Goal: Task Accomplishment & Management: Use online tool/utility

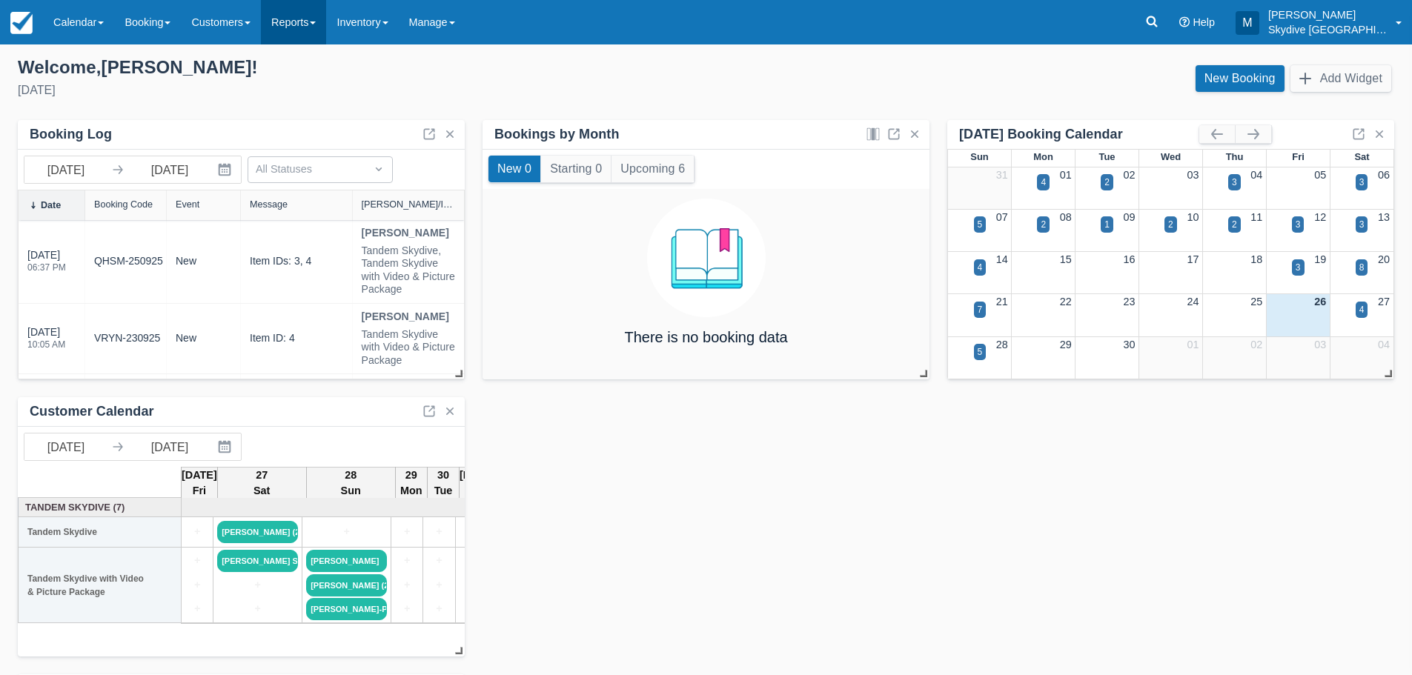
click at [322, 21] on link "Reports" at bounding box center [293, 22] width 65 height 44
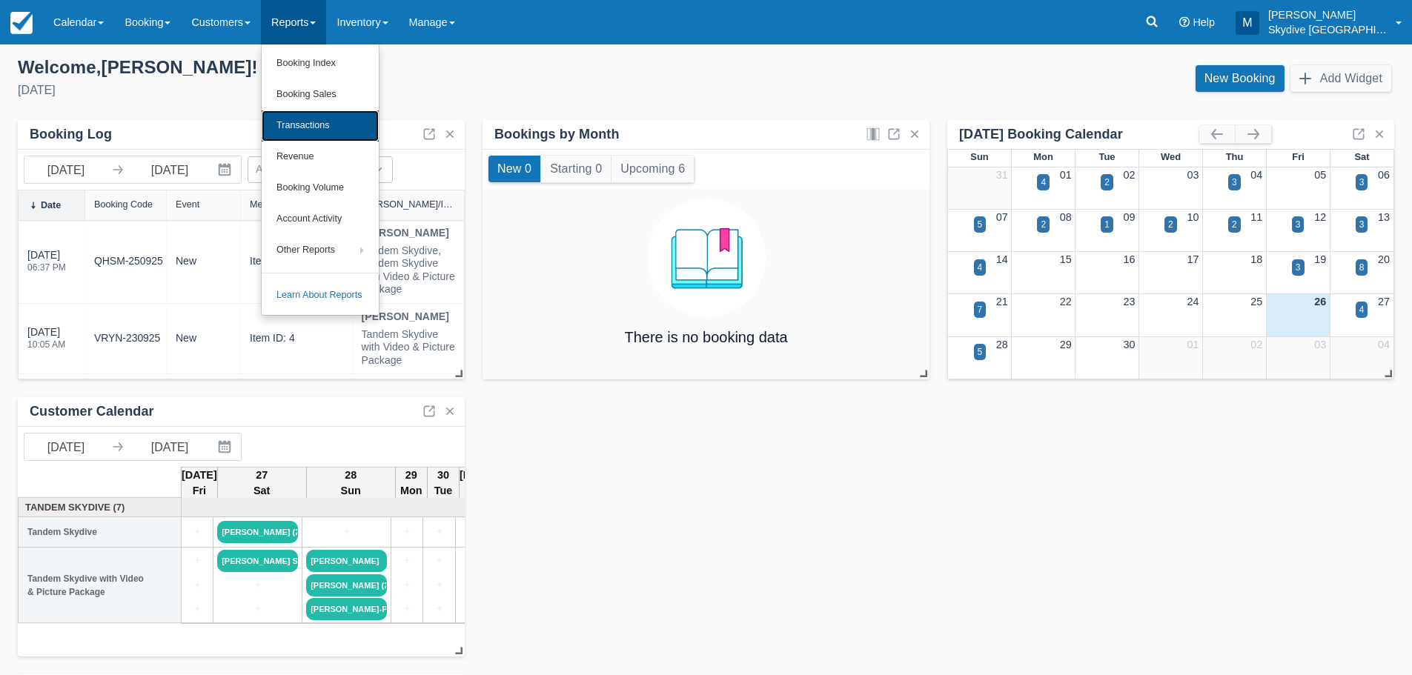
click at [319, 119] on link "Transactions" at bounding box center [320, 125] width 117 height 31
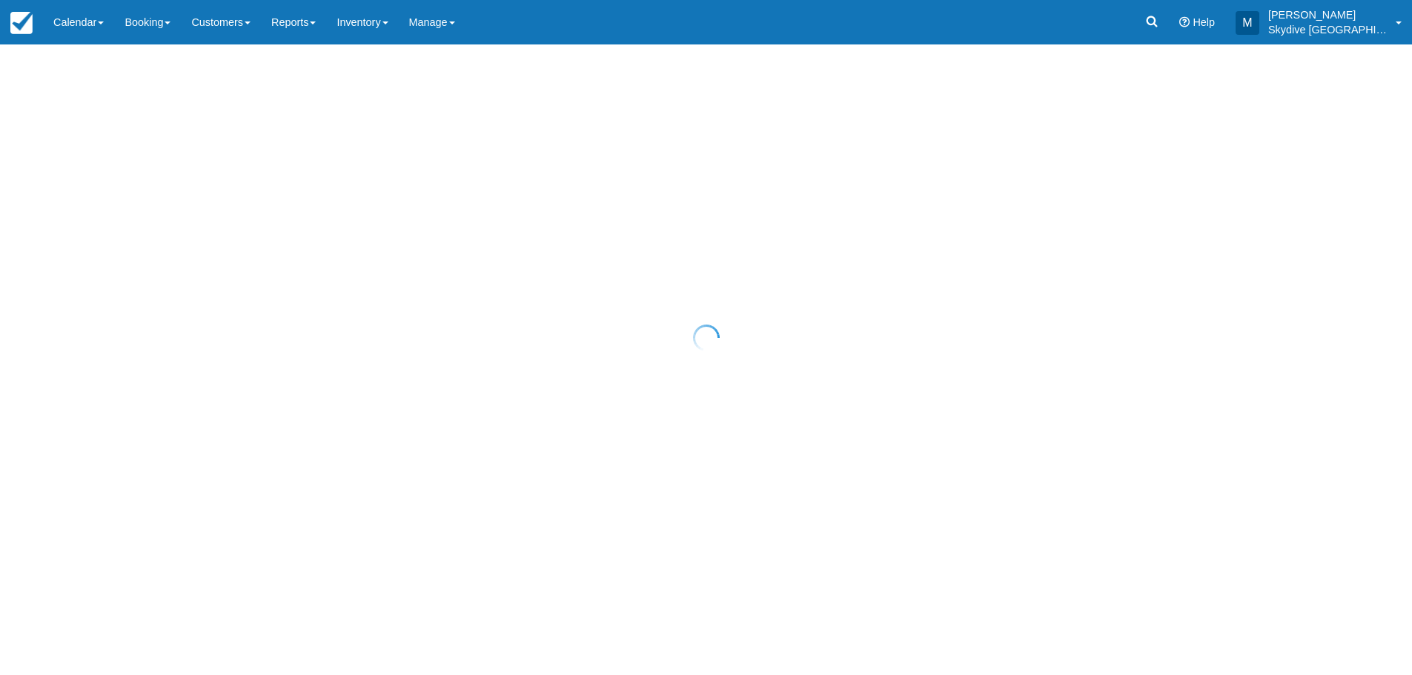
select select "10"
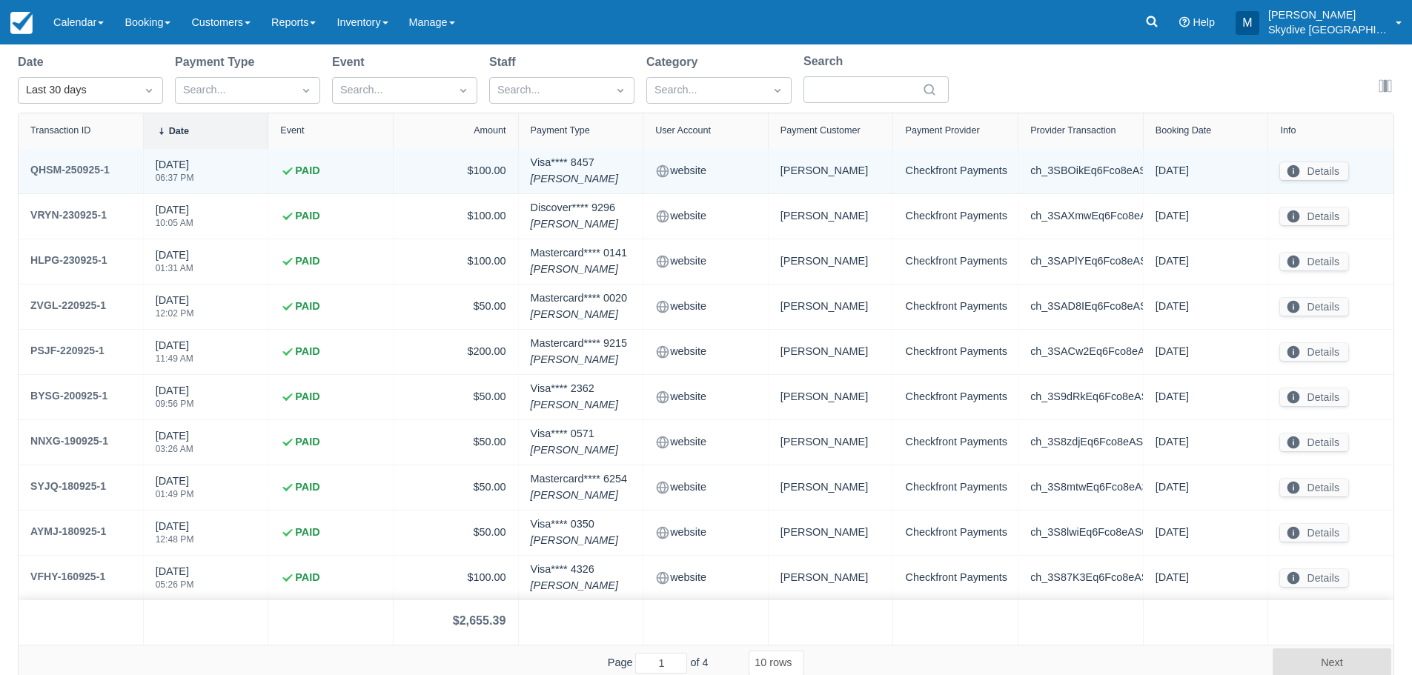
scroll to position [124, 0]
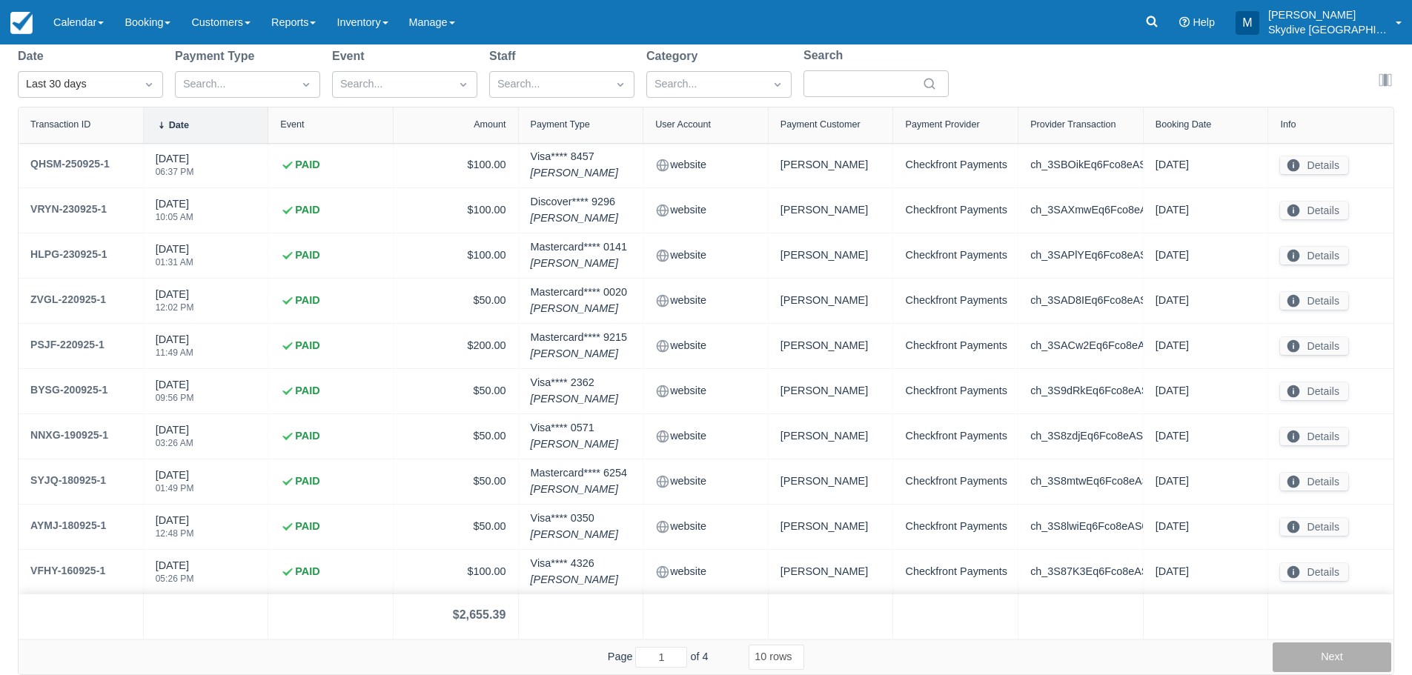
click at [1347, 657] on button "Next" at bounding box center [1332, 658] width 119 height 30
type input "2"
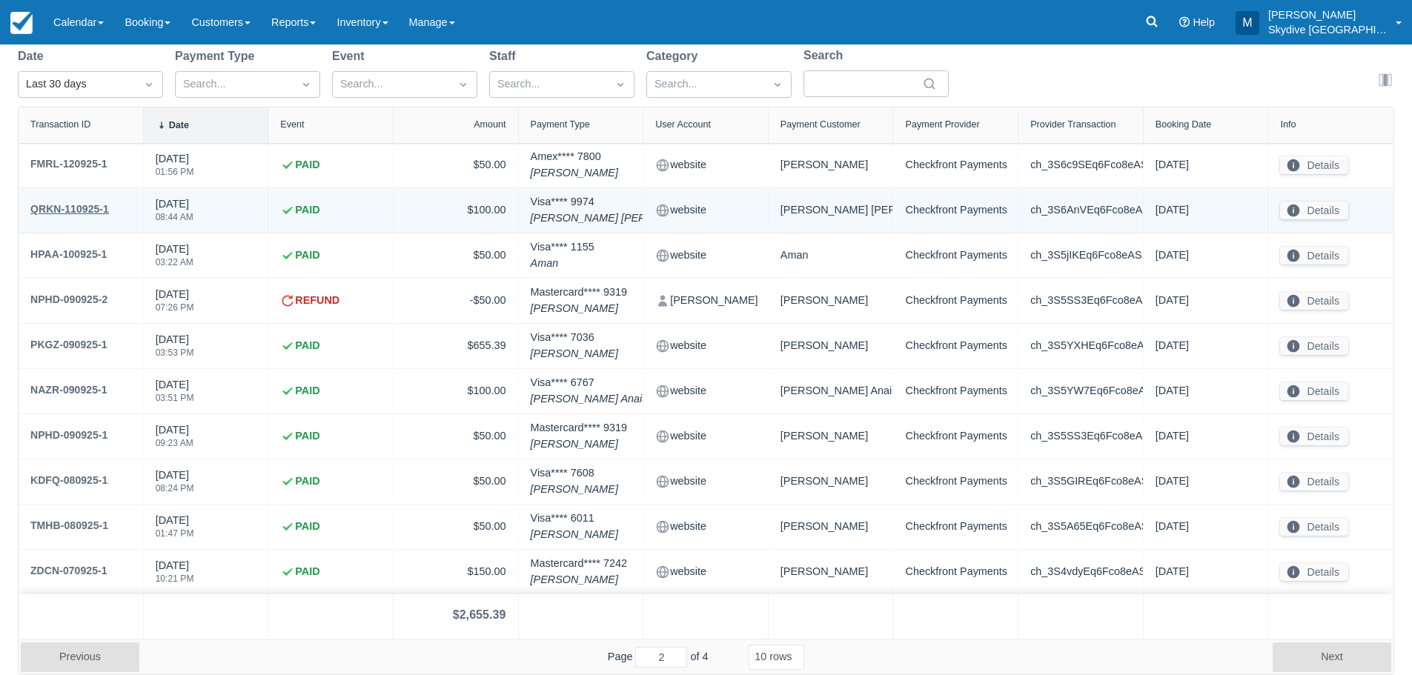
click at [83, 204] on div "QRKN-110925-1" at bounding box center [69, 209] width 79 height 18
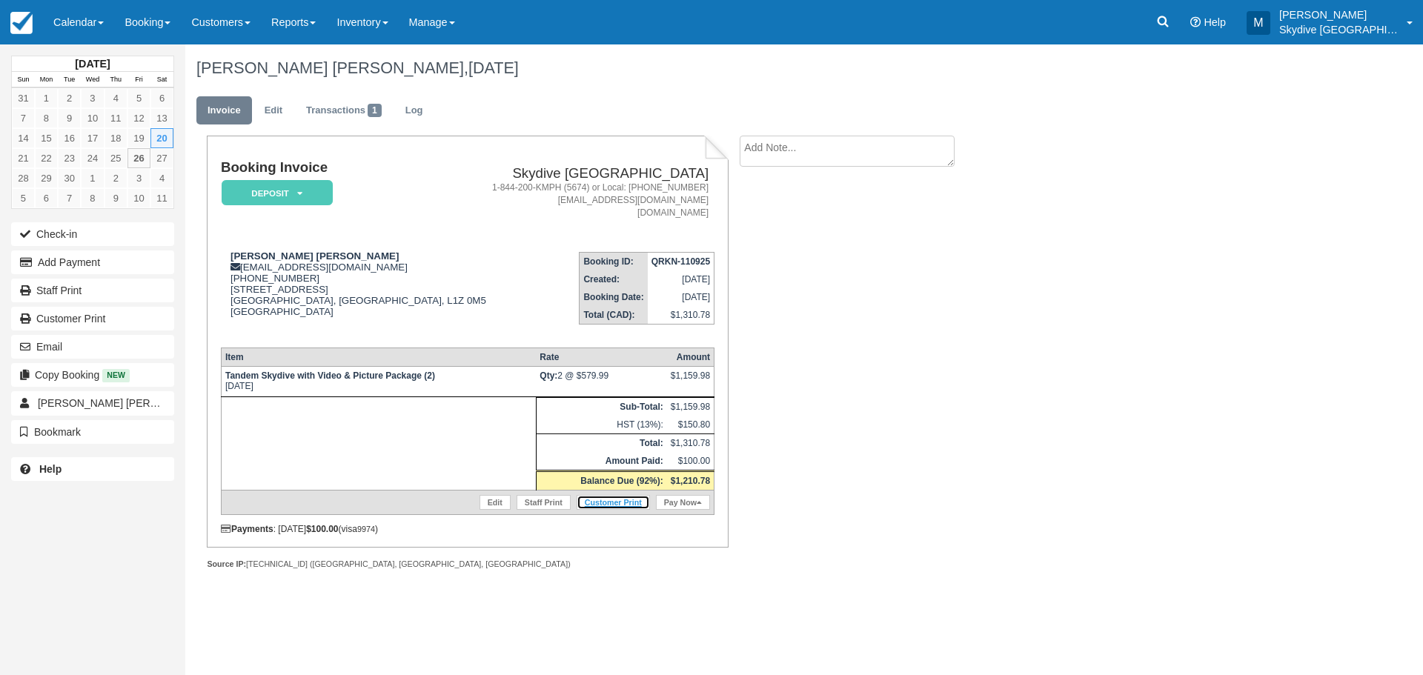
click at [621, 500] on link "Customer Print" at bounding box center [613, 502] width 73 height 15
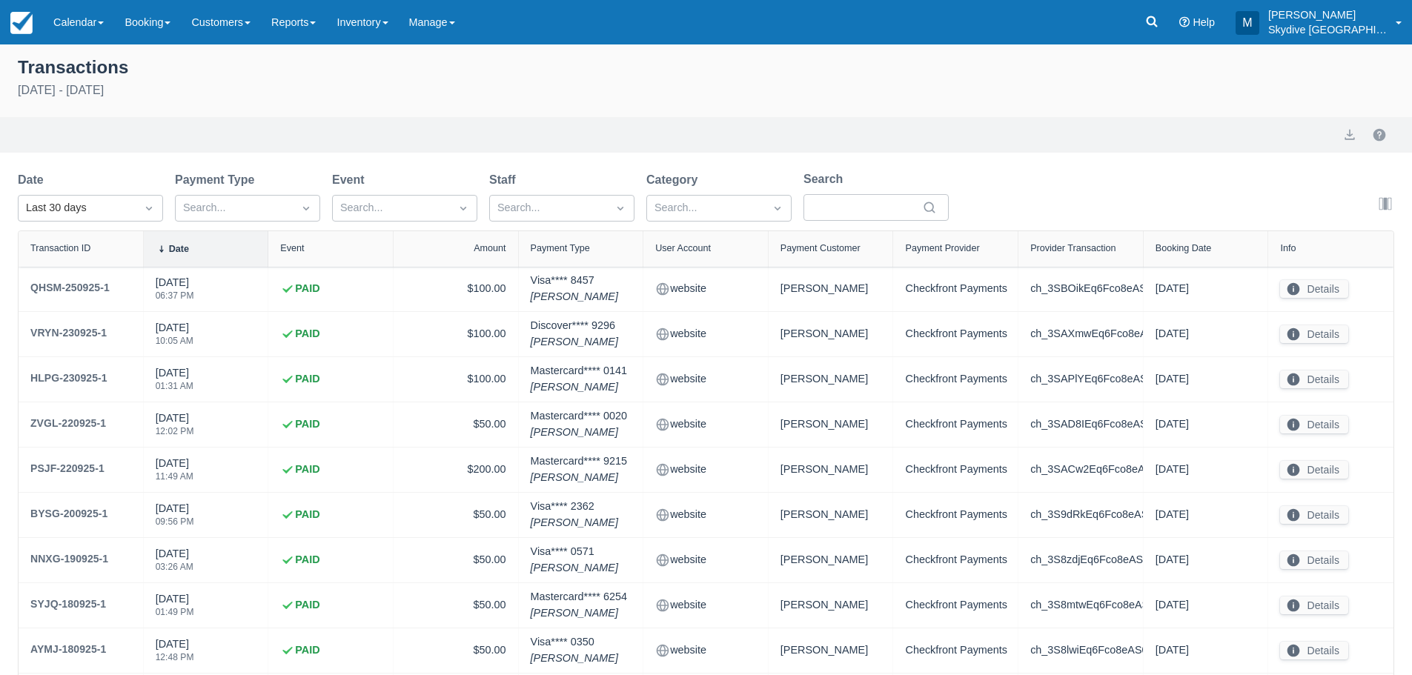
select select "10"
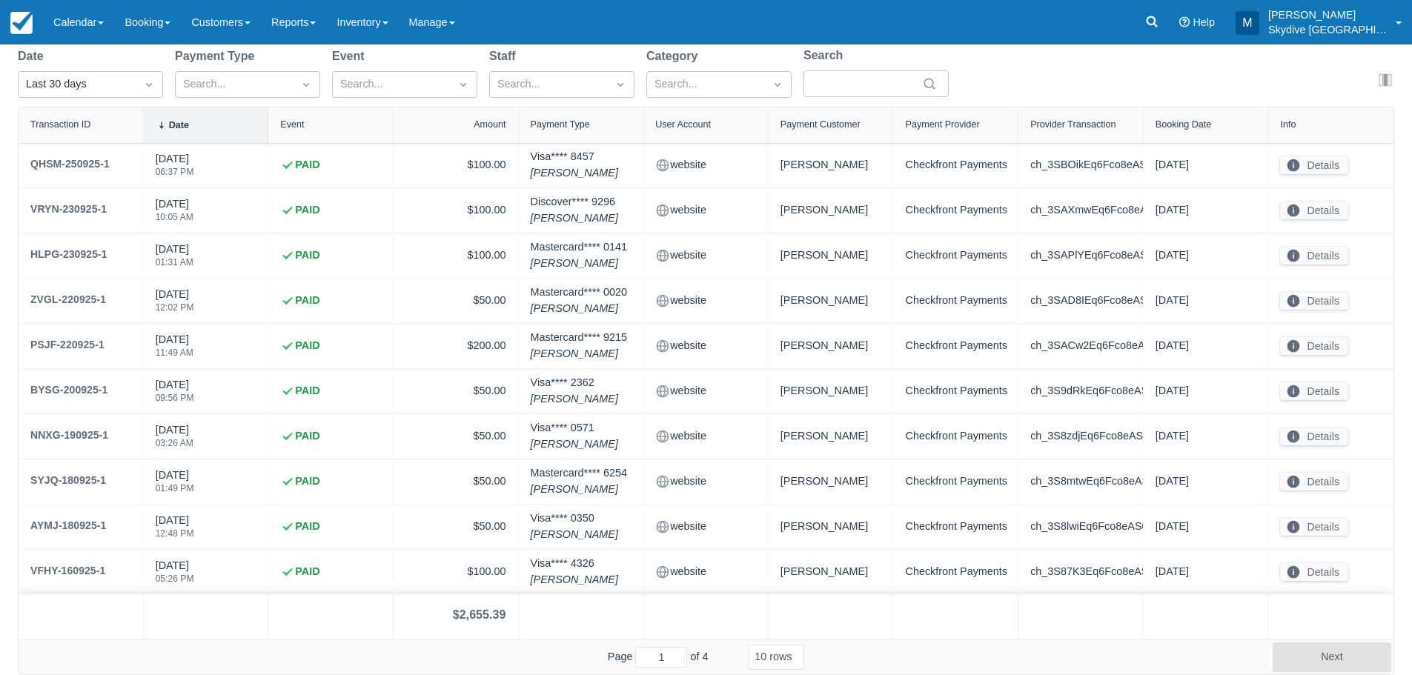
scroll to position [124, 0]
click at [1322, 660] on button "Next" at bounding box center [1332, 658] width 119 height 30
type input "2"
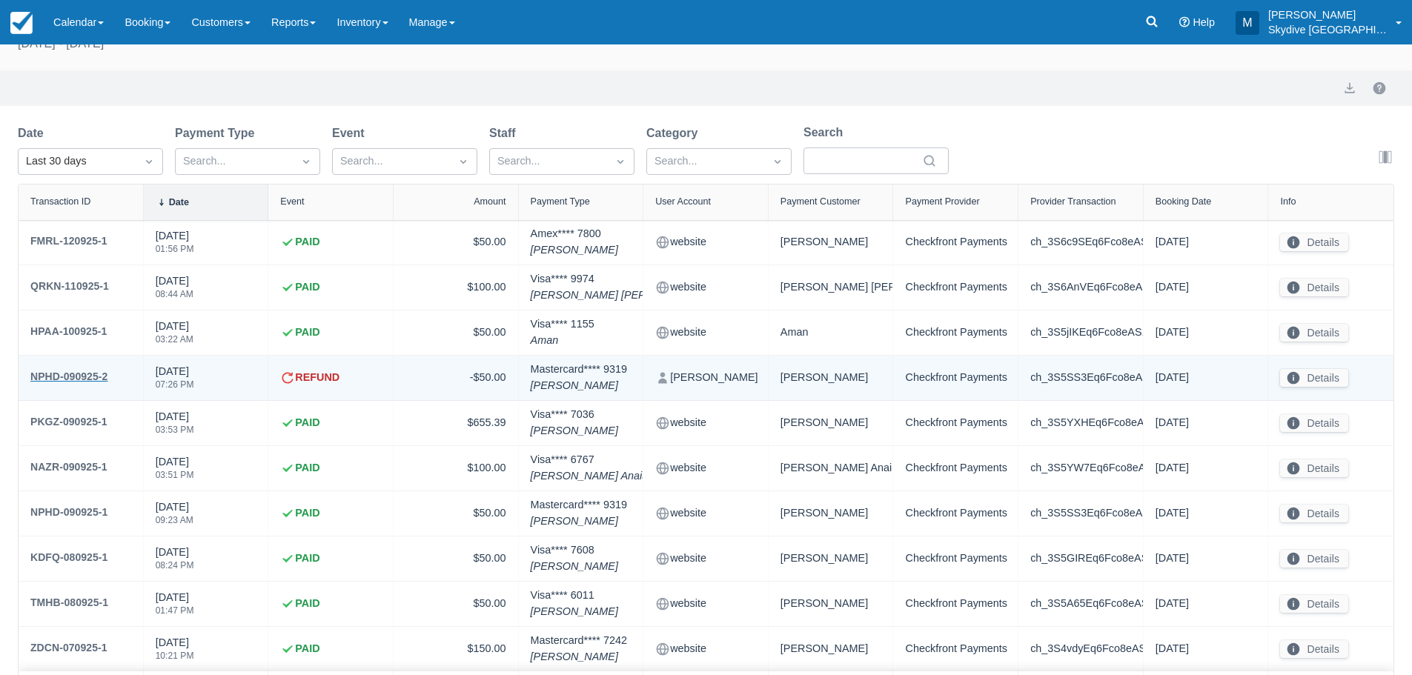
scroll to position [0, 0]
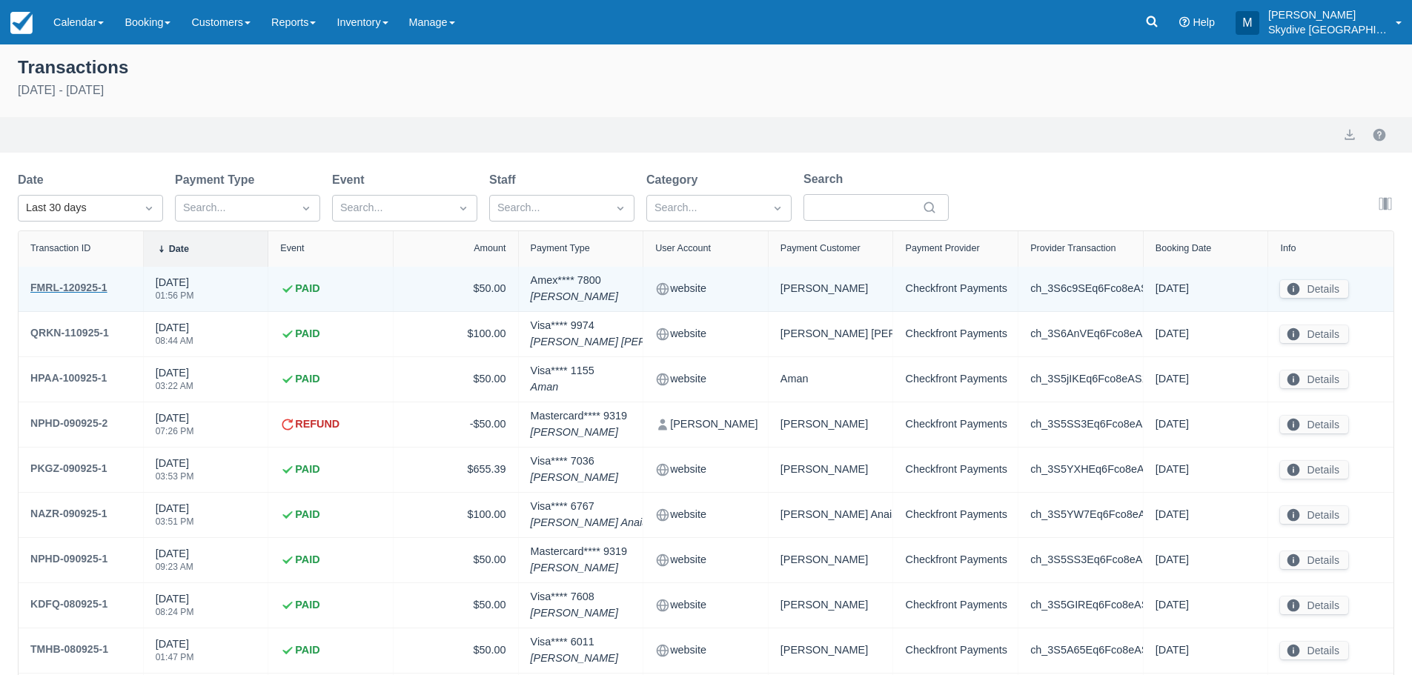
click at [66, 280] on div "FMRL-120925-1" at bounding box center [68, 288] width 77 height 18
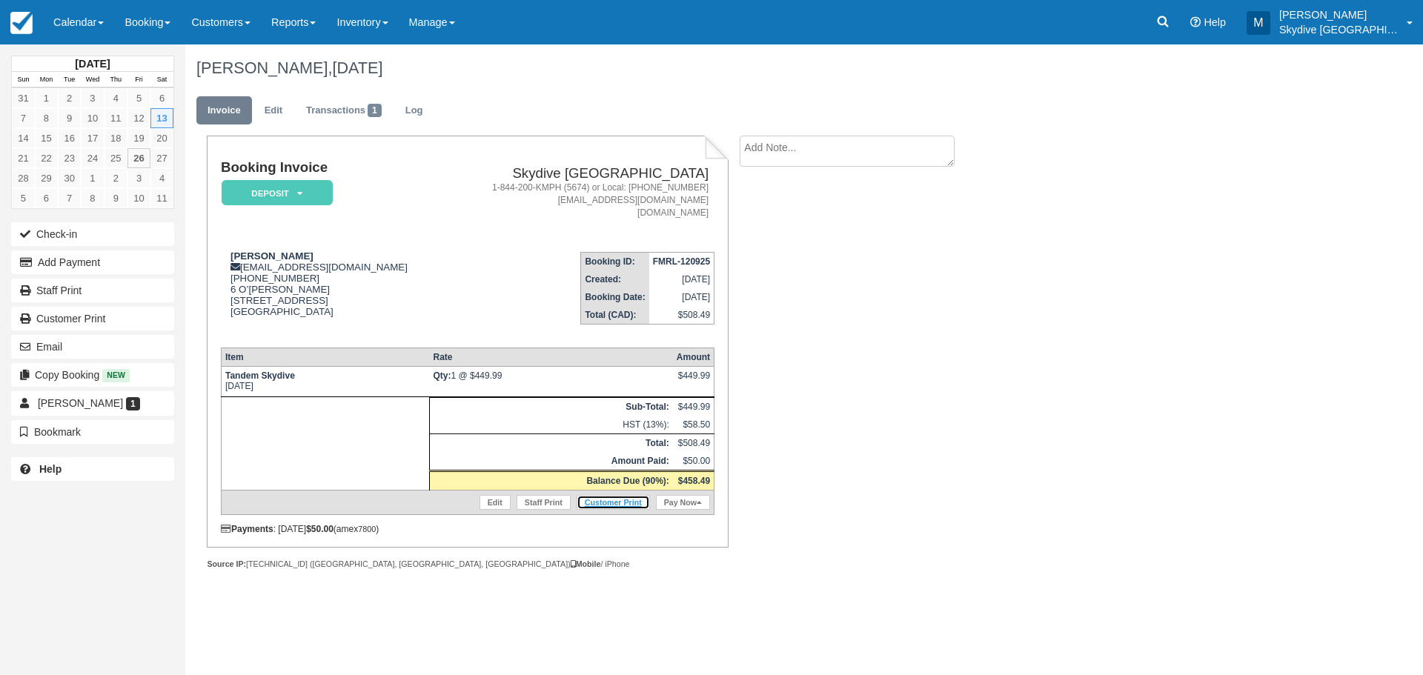
click at [614, 497] on link "Customer Print" at bounding box center [613, 502] width 73 height 15
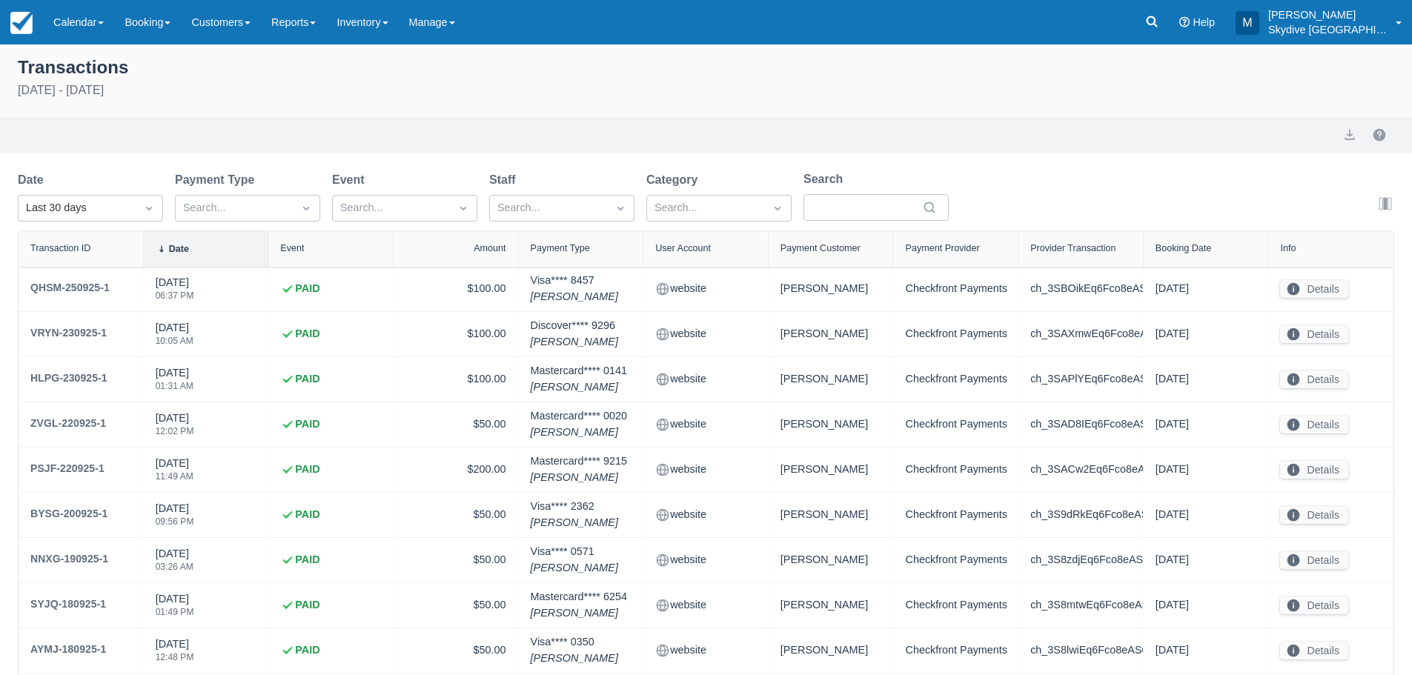
select select "10"
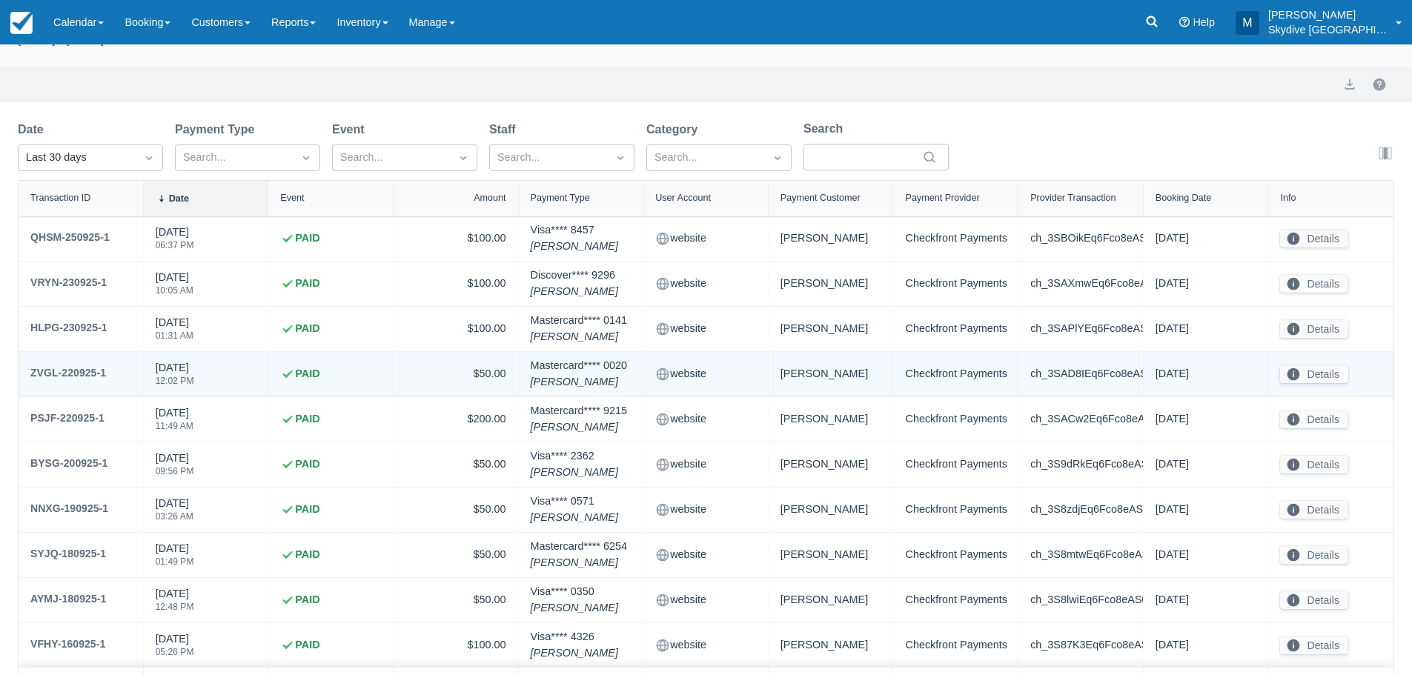
scroll to position [124, 0]
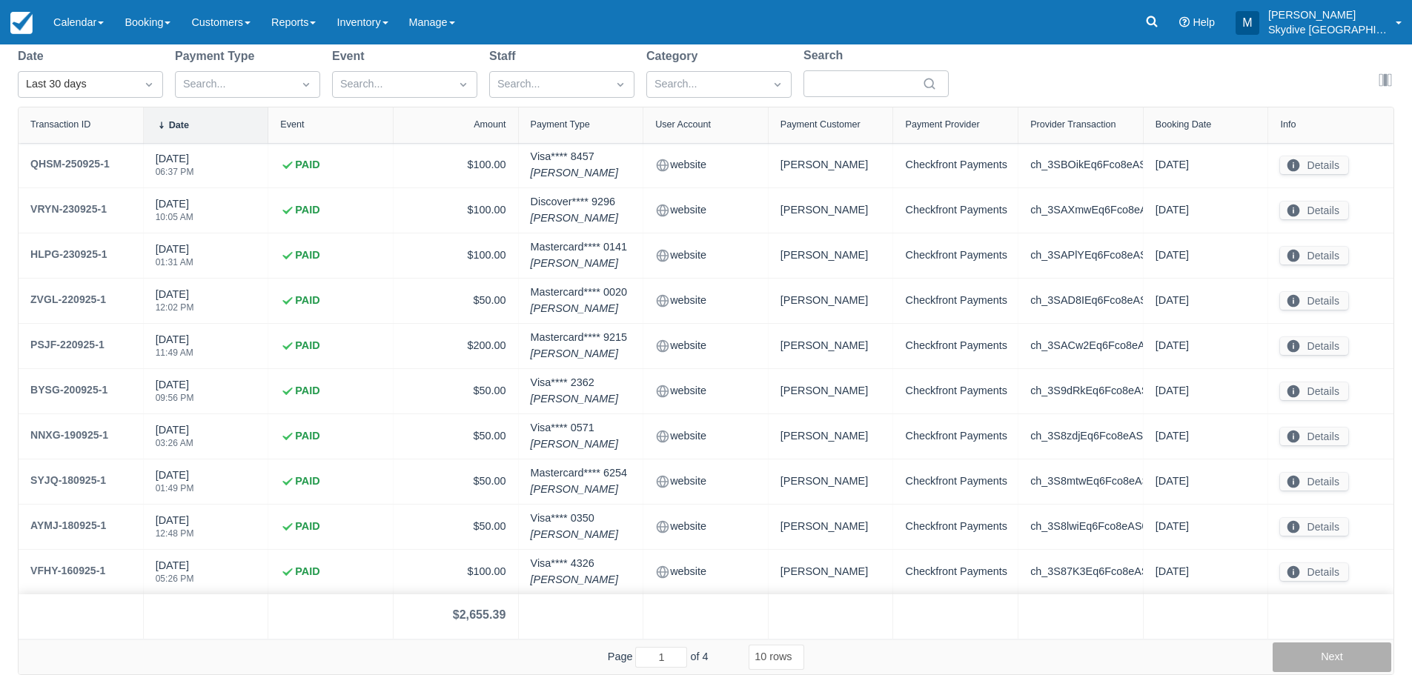
click at [1311, 657] on button "Next" at bounding box center [1332, 658] width 119 height 30
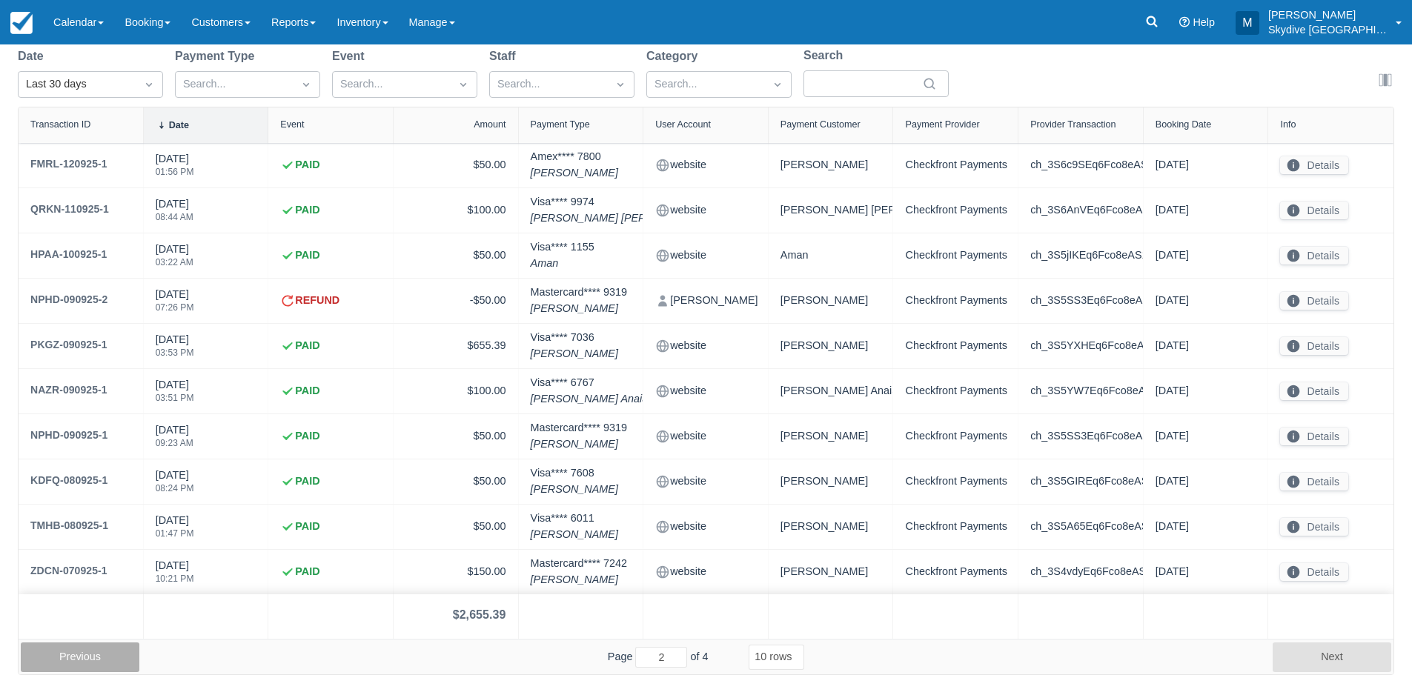
click at [102, 662] on button "Previous" at bounding box center [80, 658] width 119 height 30
type input "1"
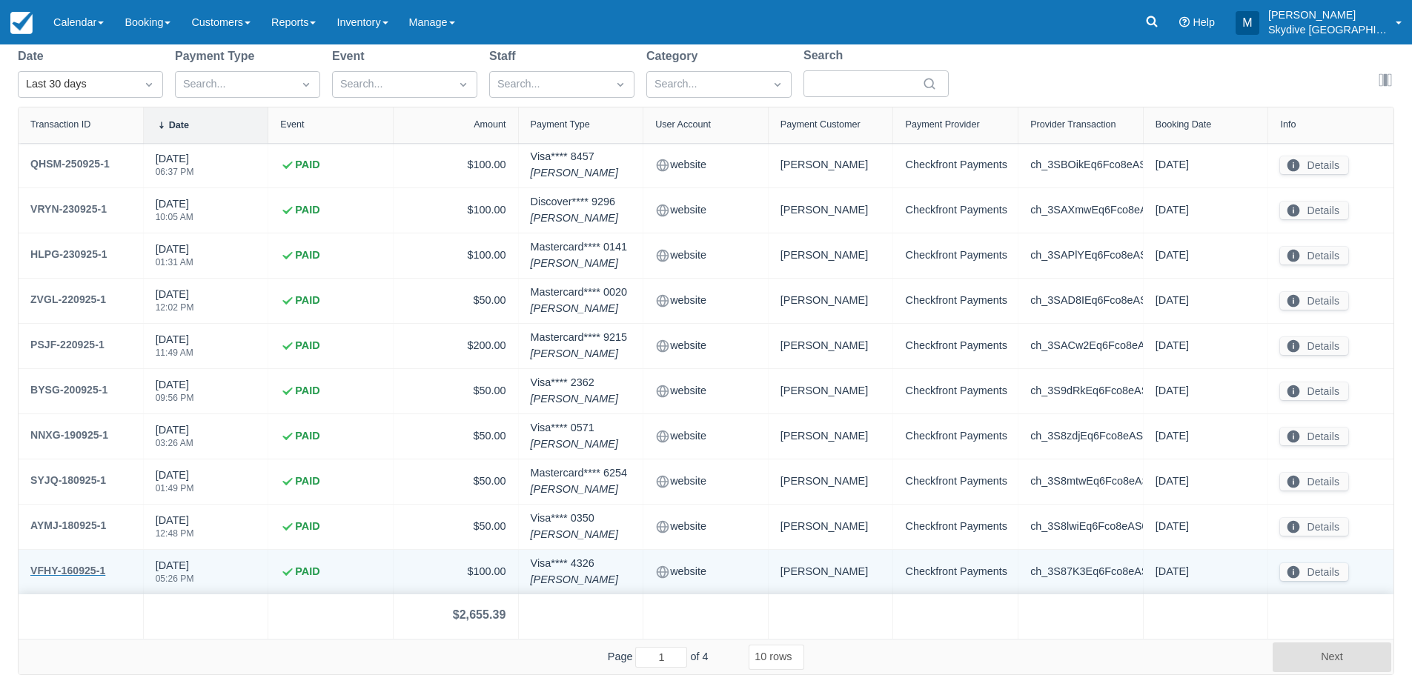
click at [72, 569] on div "VFHY-160925-1" at bounding box center [67, 571] width 75 height 18
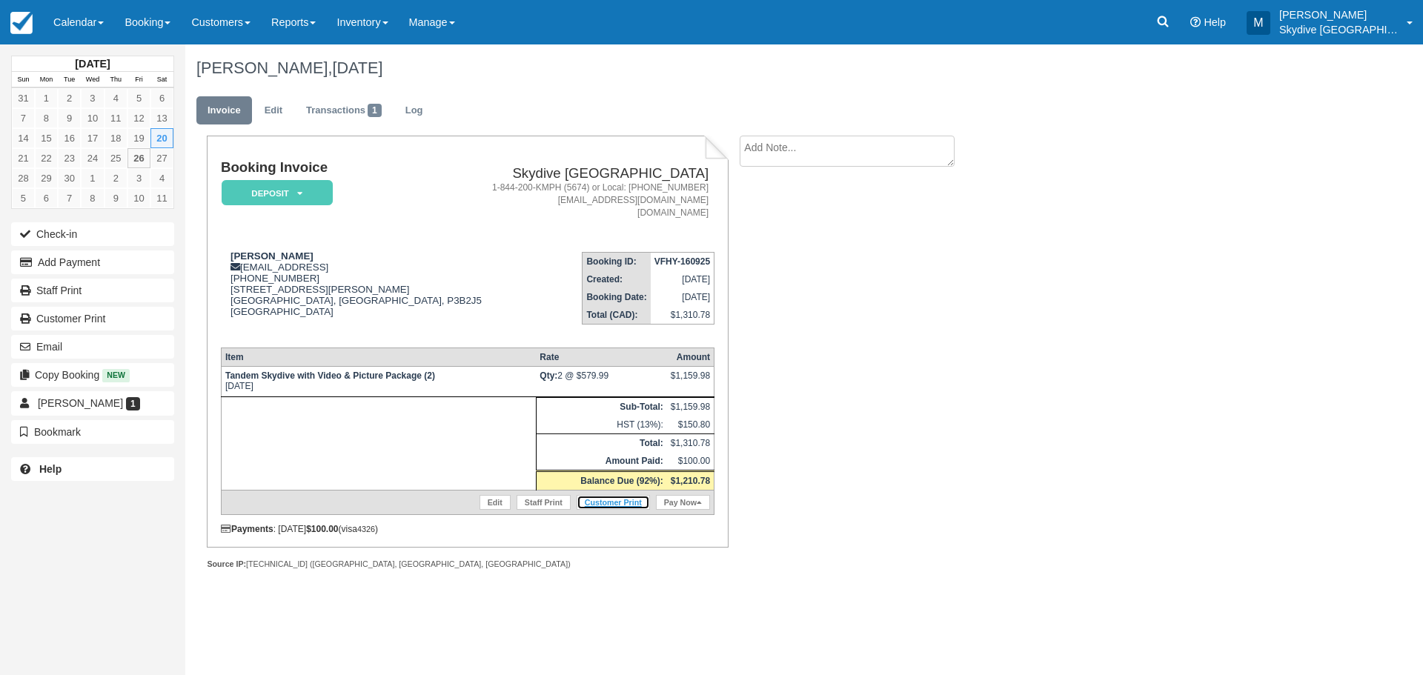
click at [606, 500] on link "Customer Print" at bounding box center [613, 502] width 73 height 15
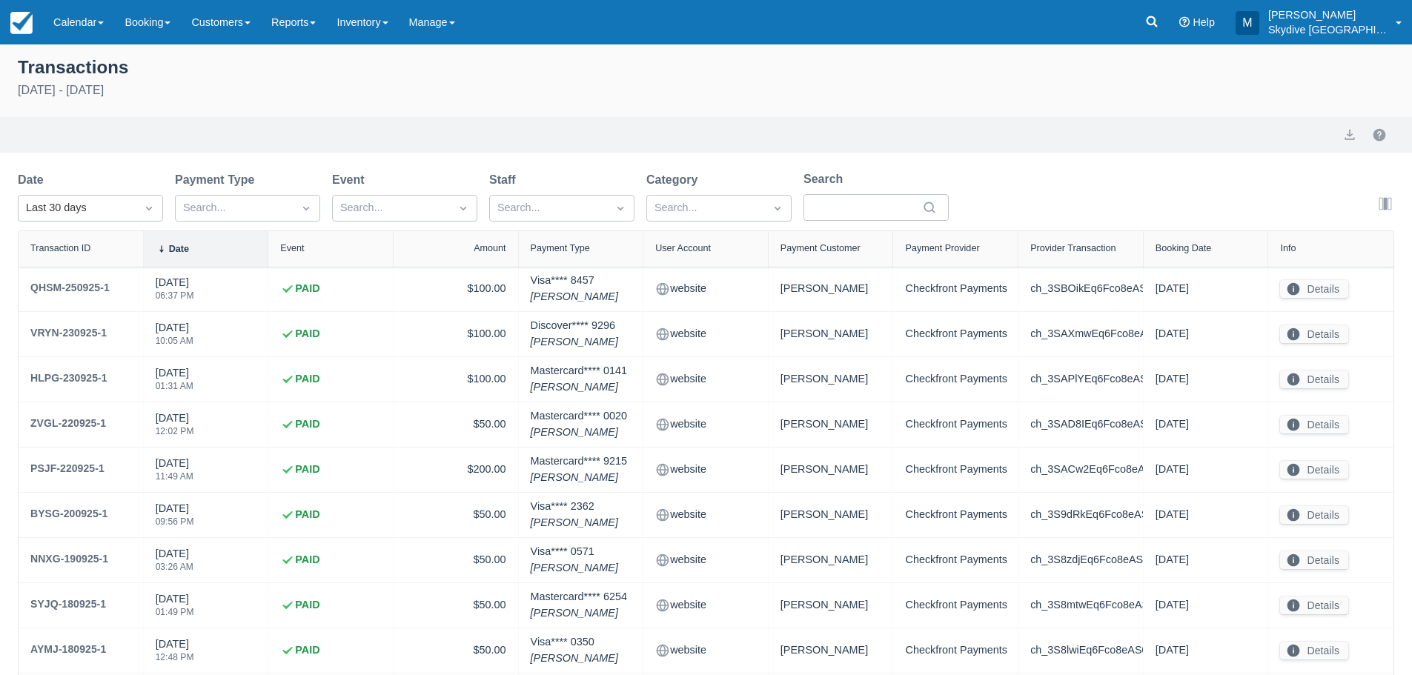
select select "10"
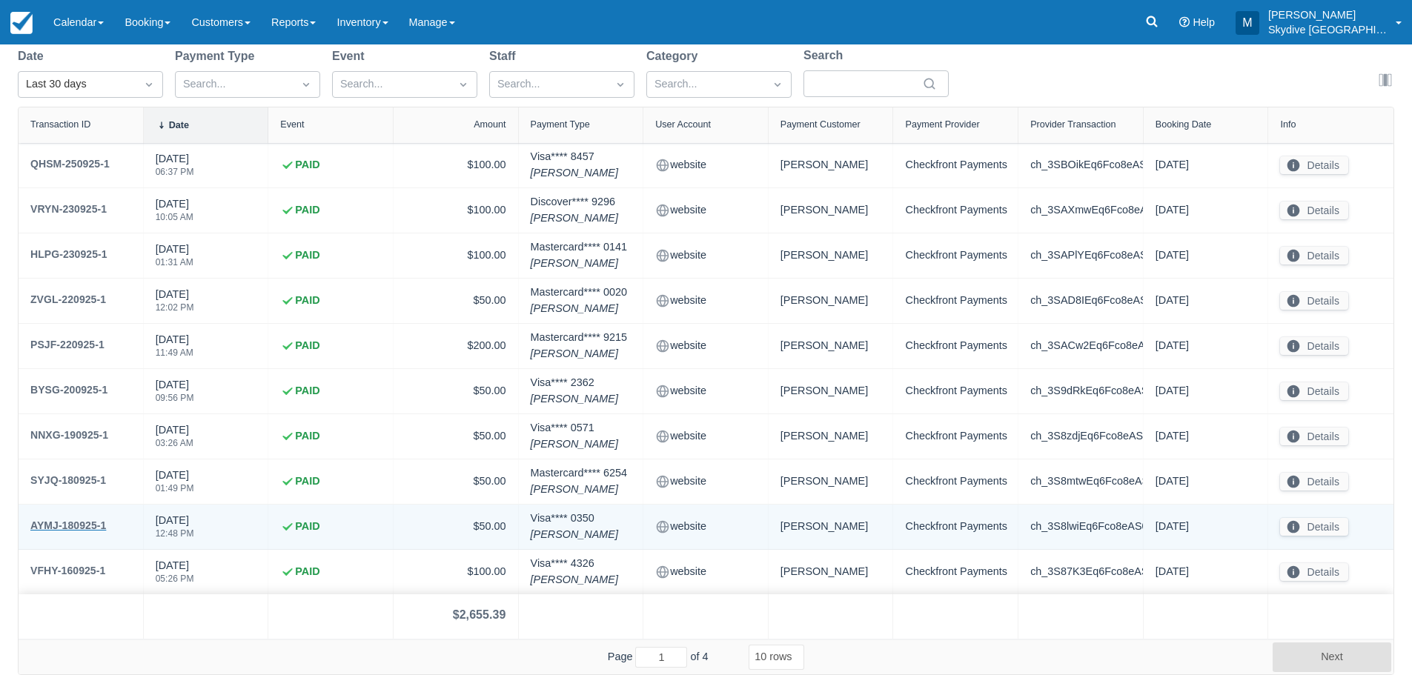
click at [67, 523] on div "AYMJ-180925-1" at bounding box center [68, 526] width 76 height 18
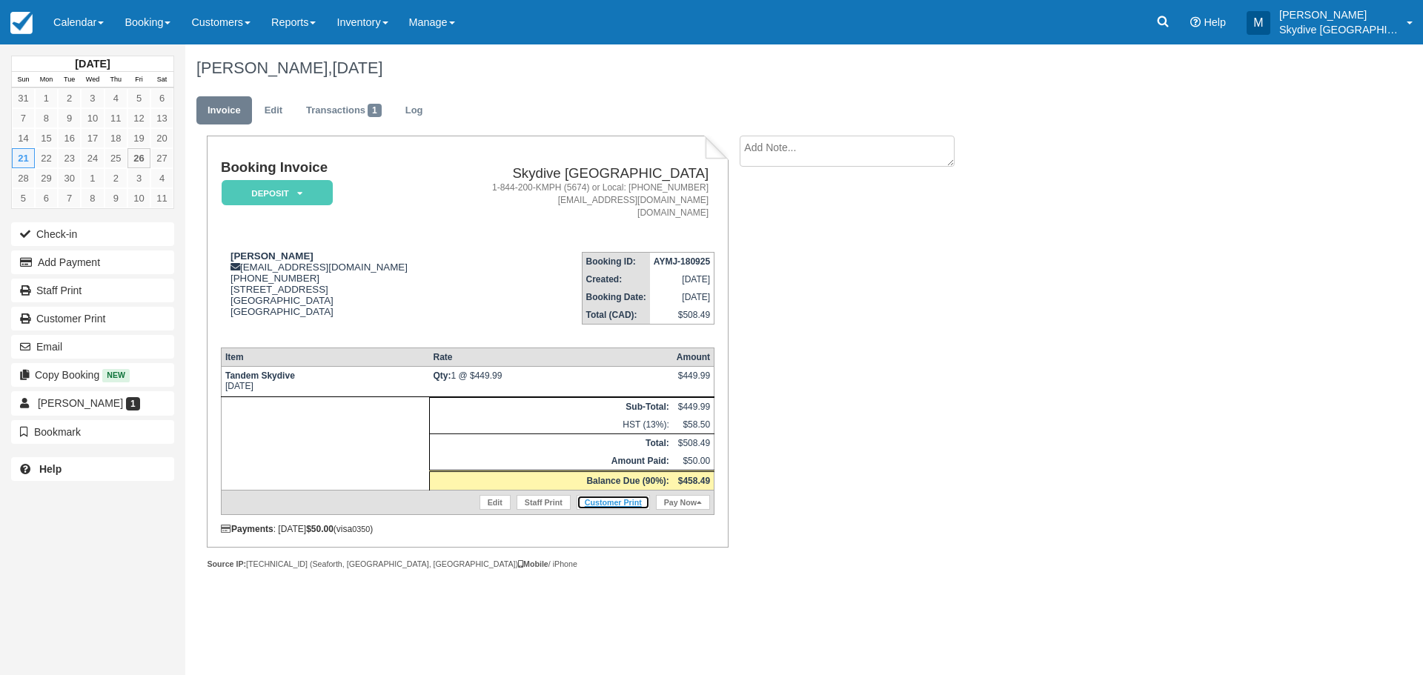
click at [633, 502] on link "Customer Print" at bounding box center [613, 502] width 73 height 15
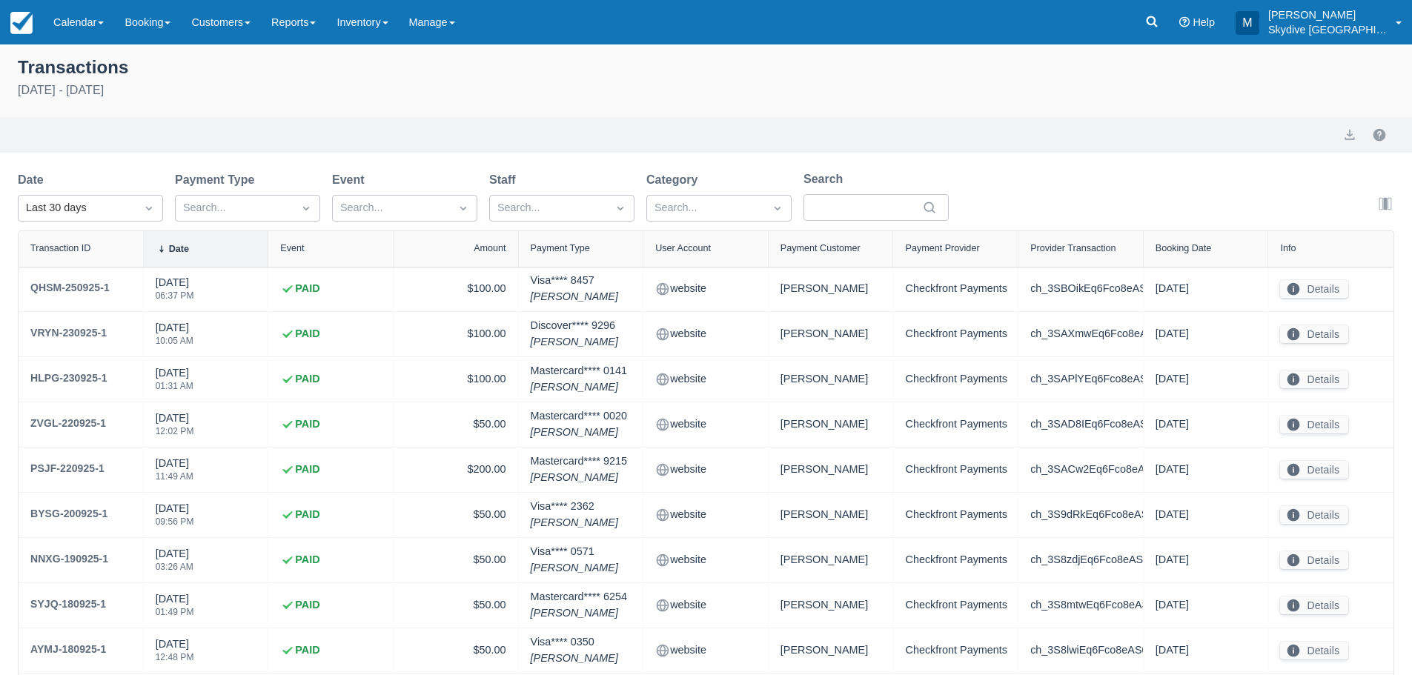
select select "10"
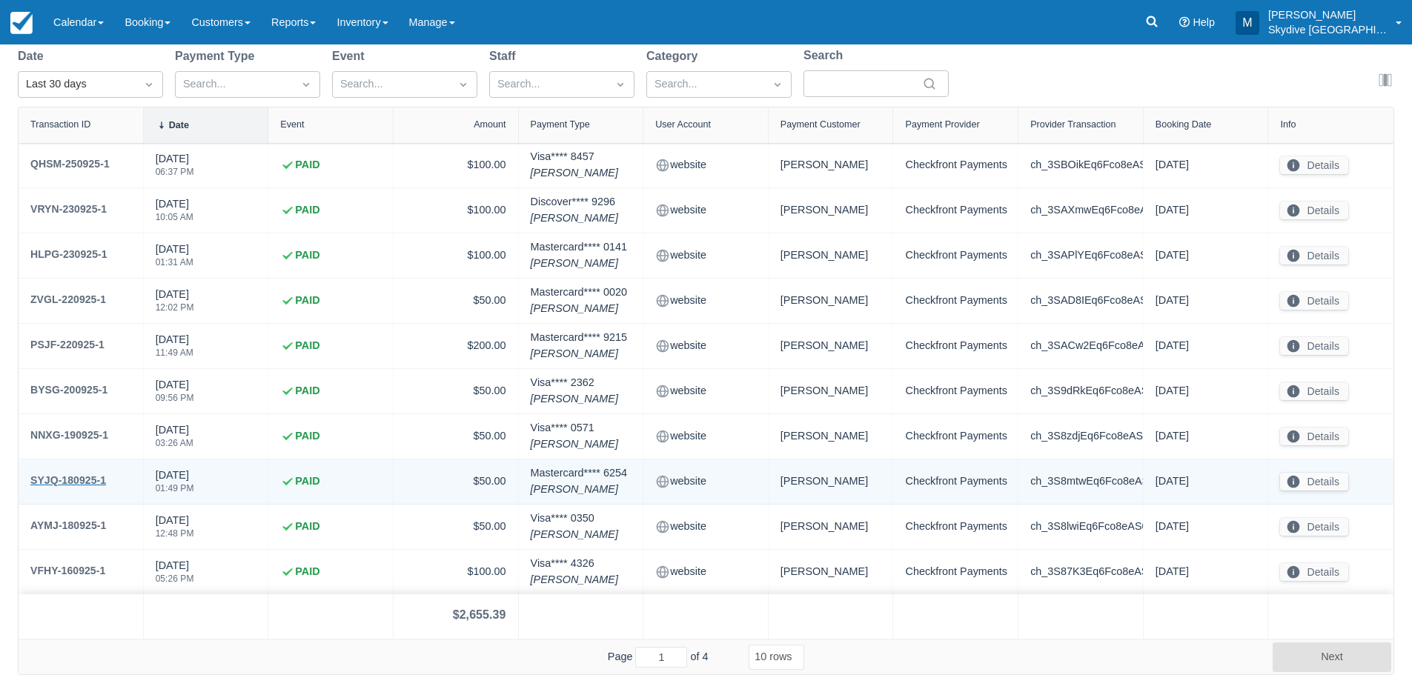
click at [47, 480] on div "SYJQ-180925-1" at bounding box center [68, 480] width 76 height 18
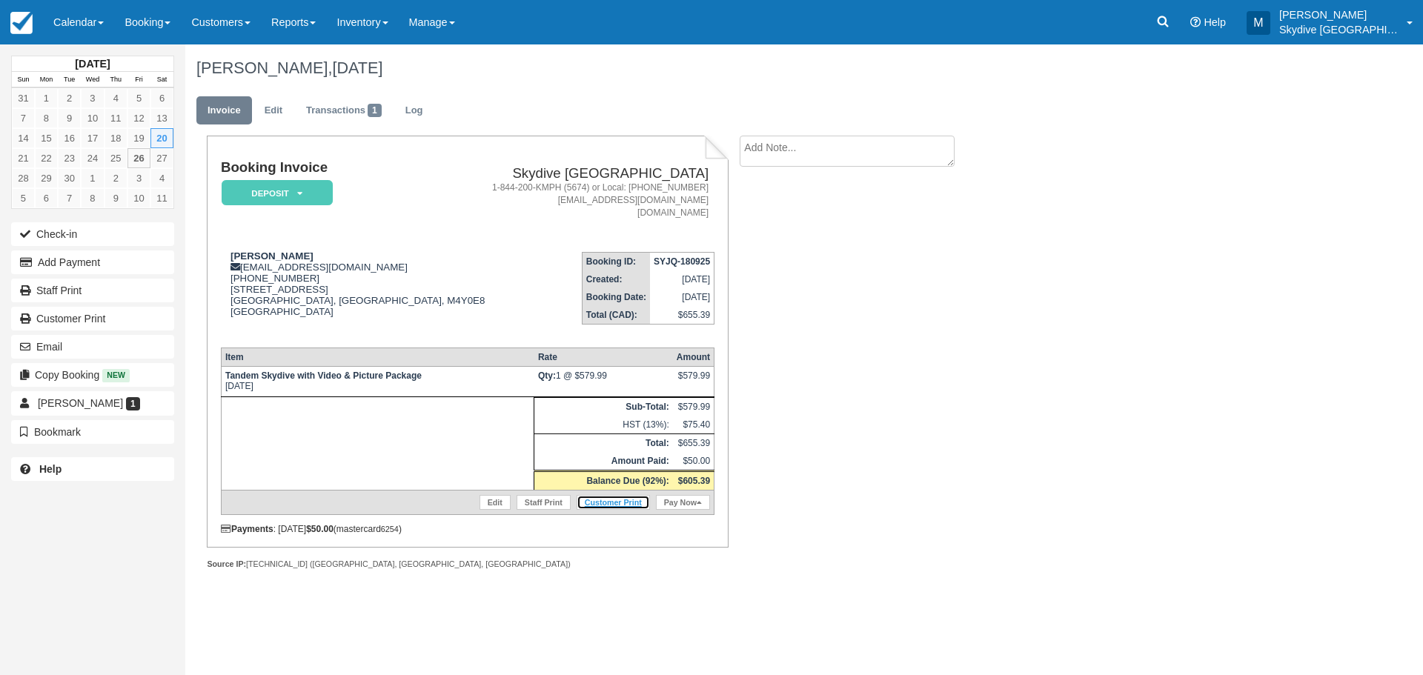
click at [626, 506] on link "Customer Print" at bounding box center [613, 502] width 73 height 15
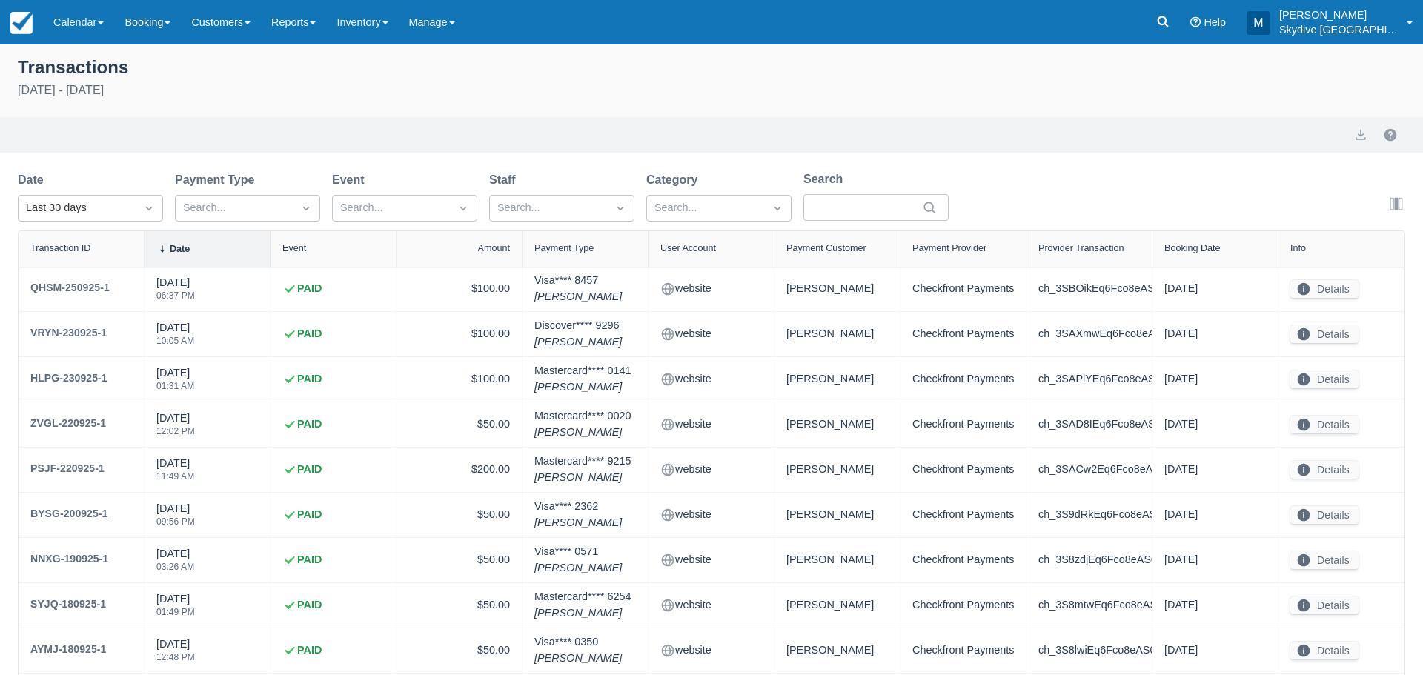
select select "10"
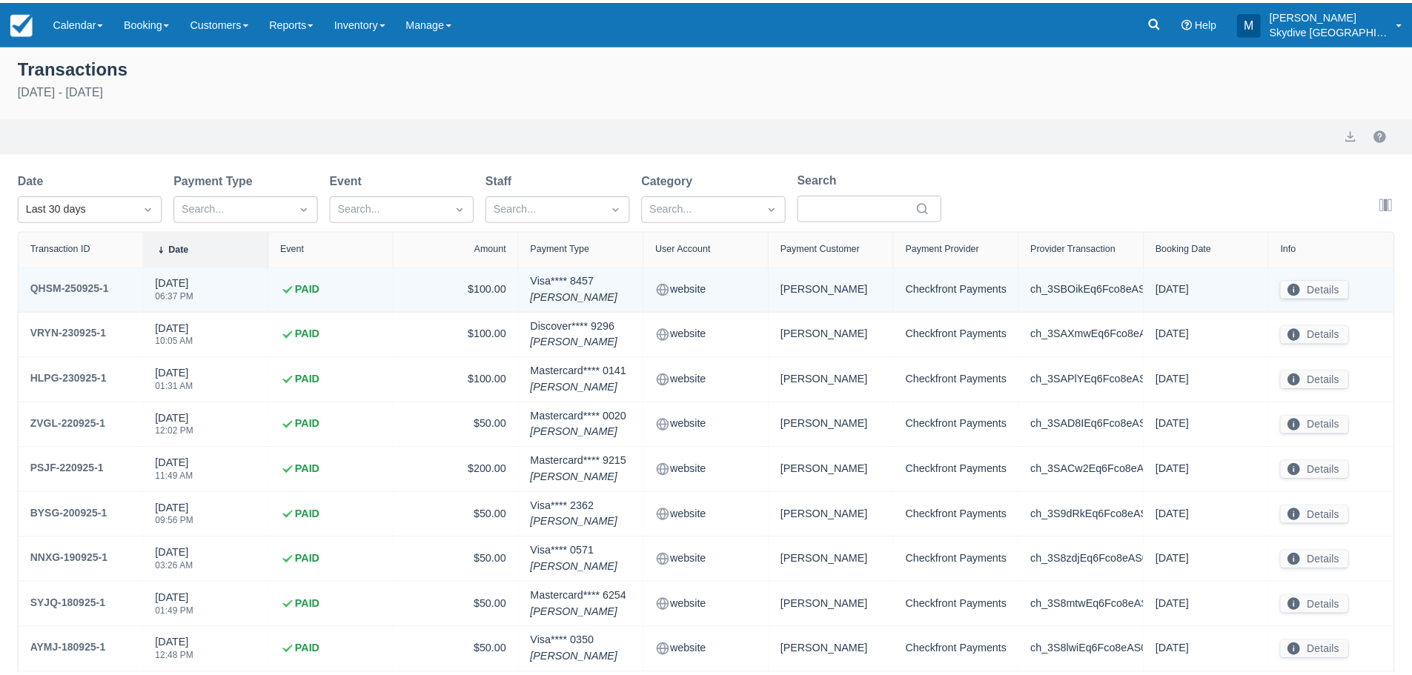
scroll to position [124, 0]
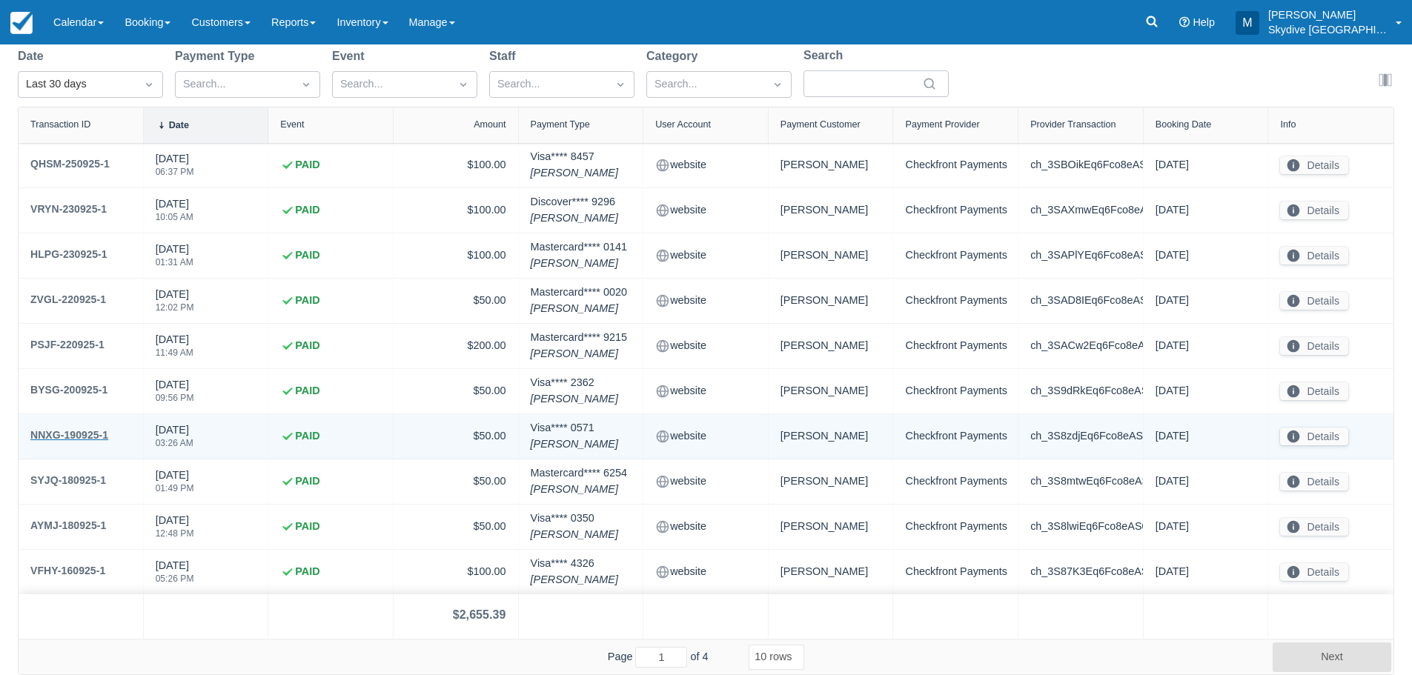
click at [77, 431] on div "NNXG-190925-1" at bounding box center [69, 435] width 78 height 18
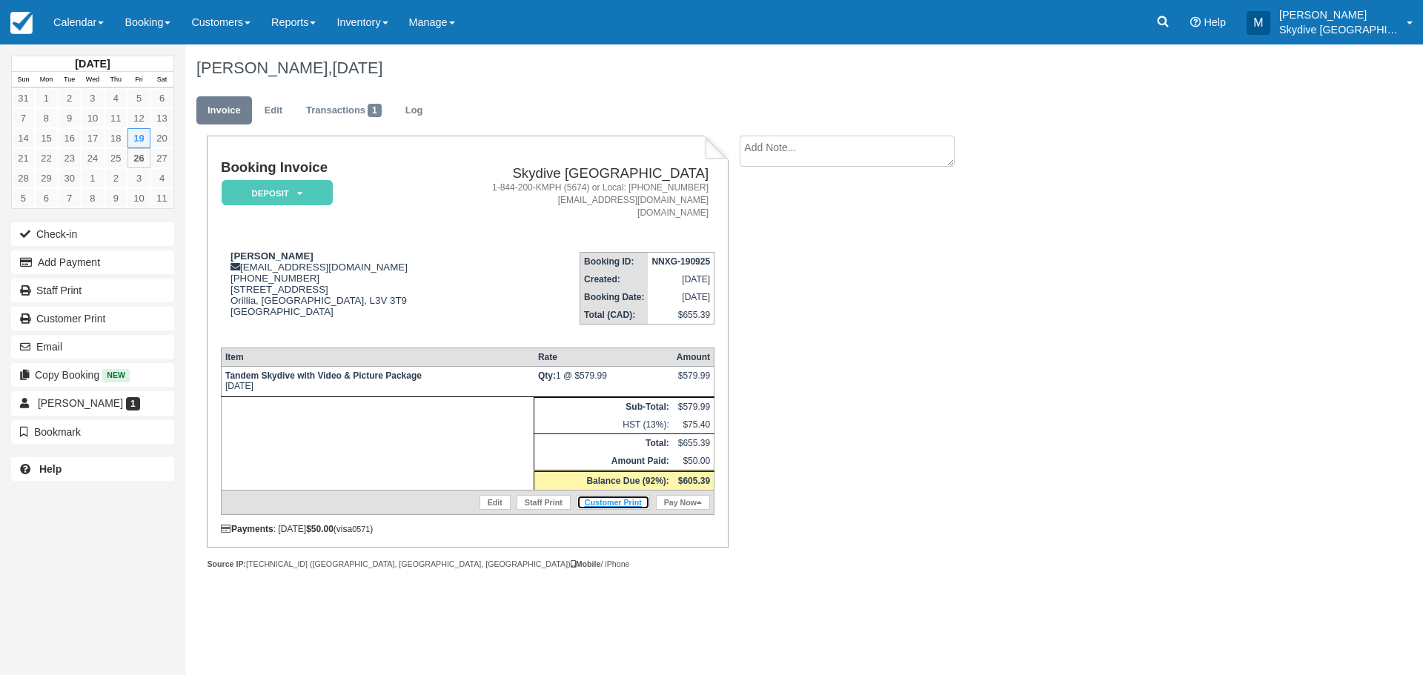
click at [619, 508] on link "Customer Print" at bounding box center [613, 502] width 73 height 15
click at [498, 220] on td "Skydive Wasaga Beach 1-844-200-KMPH (5674) or Local: 705-888-5227 jump@skydivew…" at bounding box center [579, 200] width 272 height 80
click at [608, 499] on link "Customer Print" at bounding box center [613, 502] width 73 height 15
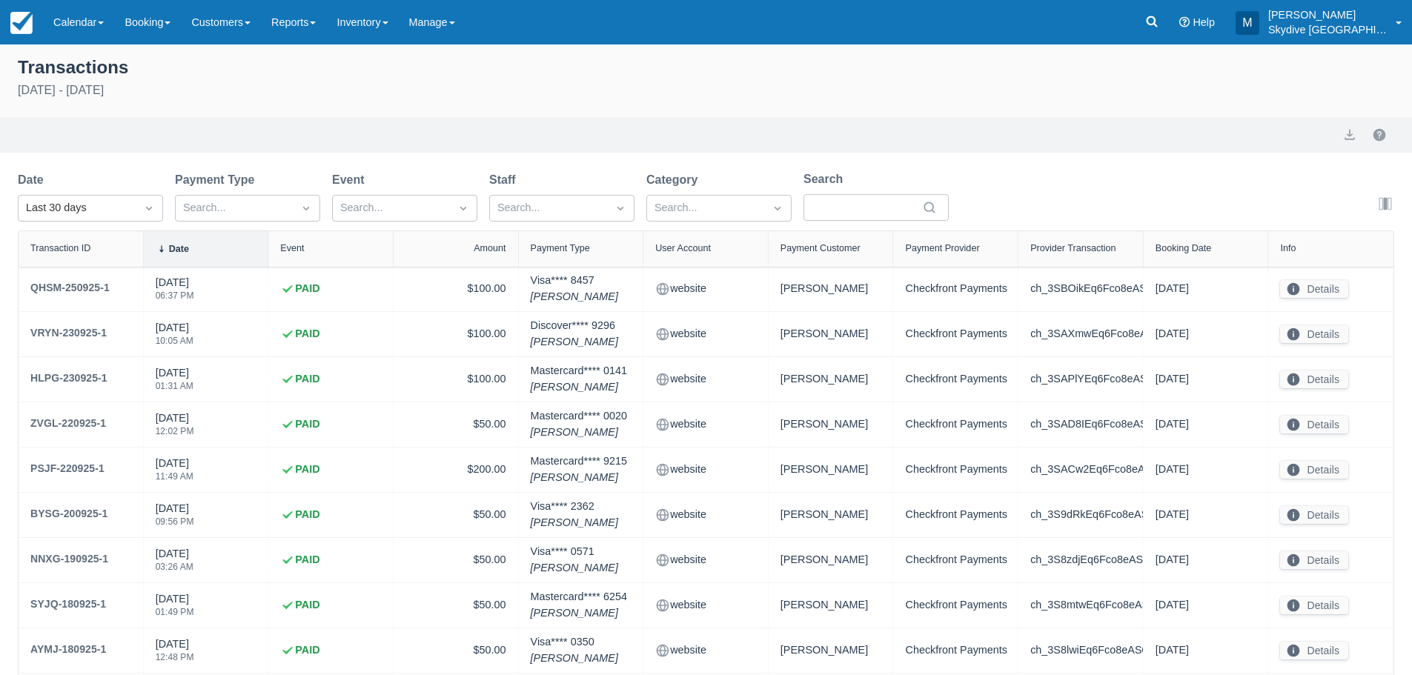
select select "10"
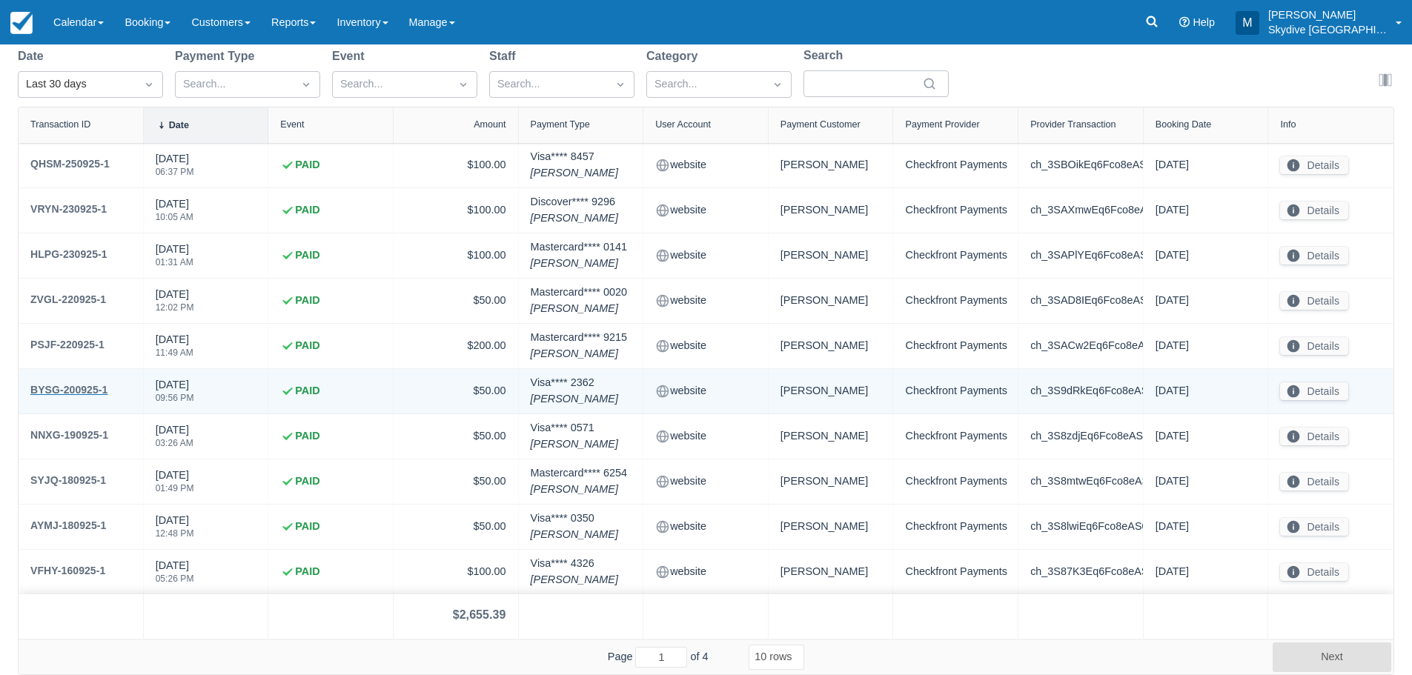
click at [55, 382] on div "BYSG-200925-1" at bounding box center [68, 390] width 77 height 18
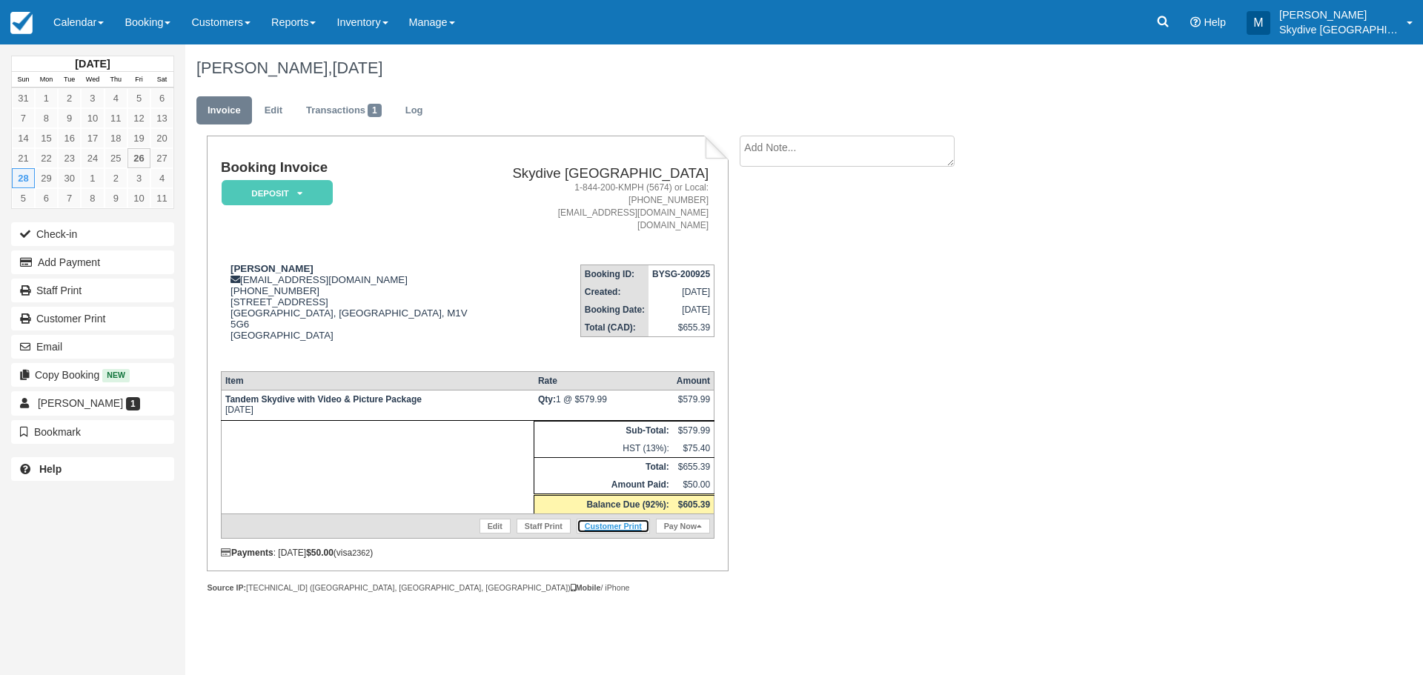
click at [635, 519] on link "Customer Print" at bounding box center [613, 526] width 73 height 15
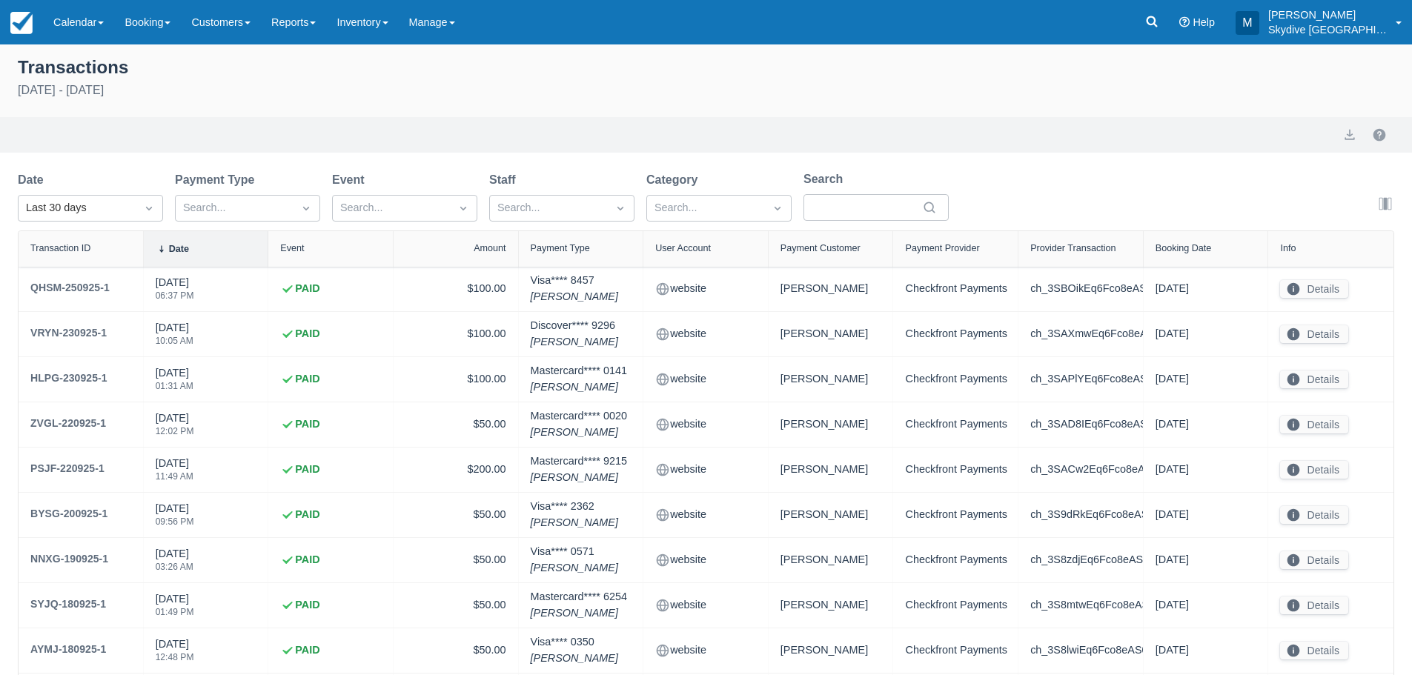
select select "10"
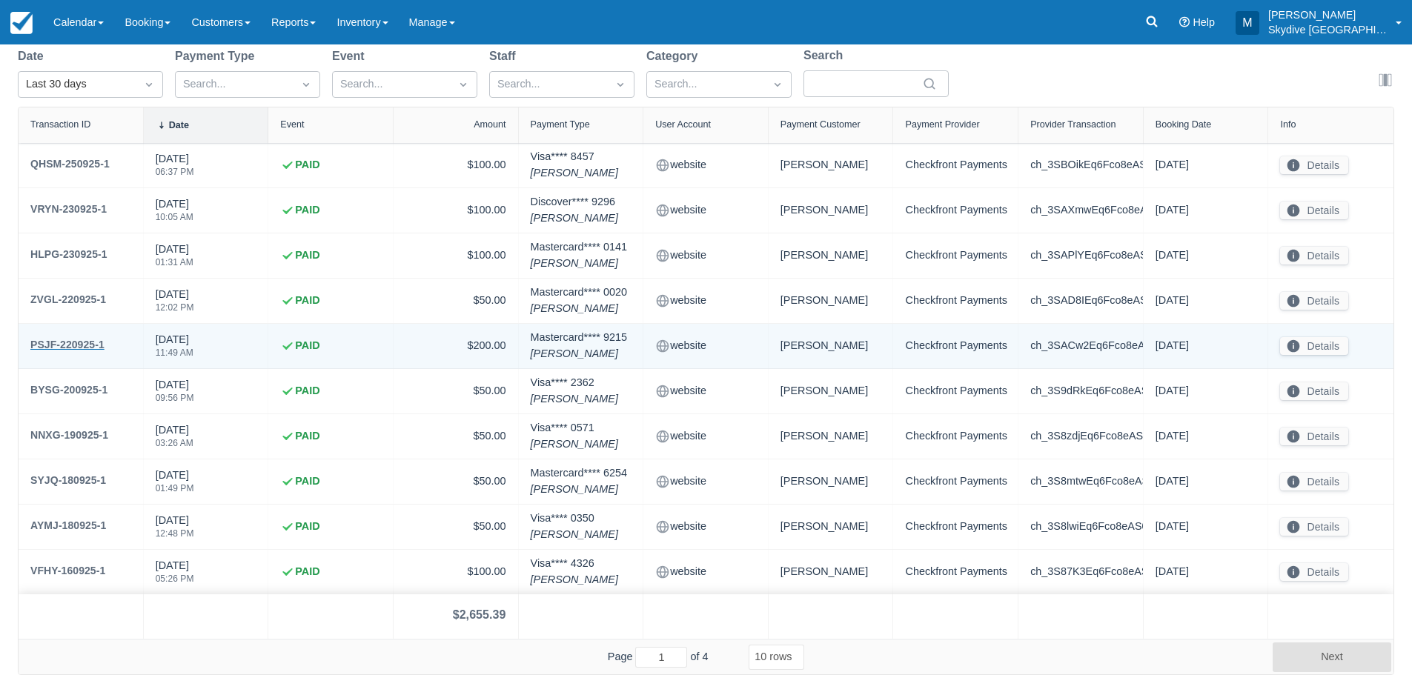
click at [76, 341] on div "PSJF-220925-1" at bounding box center [67, 345] width 74 height 18
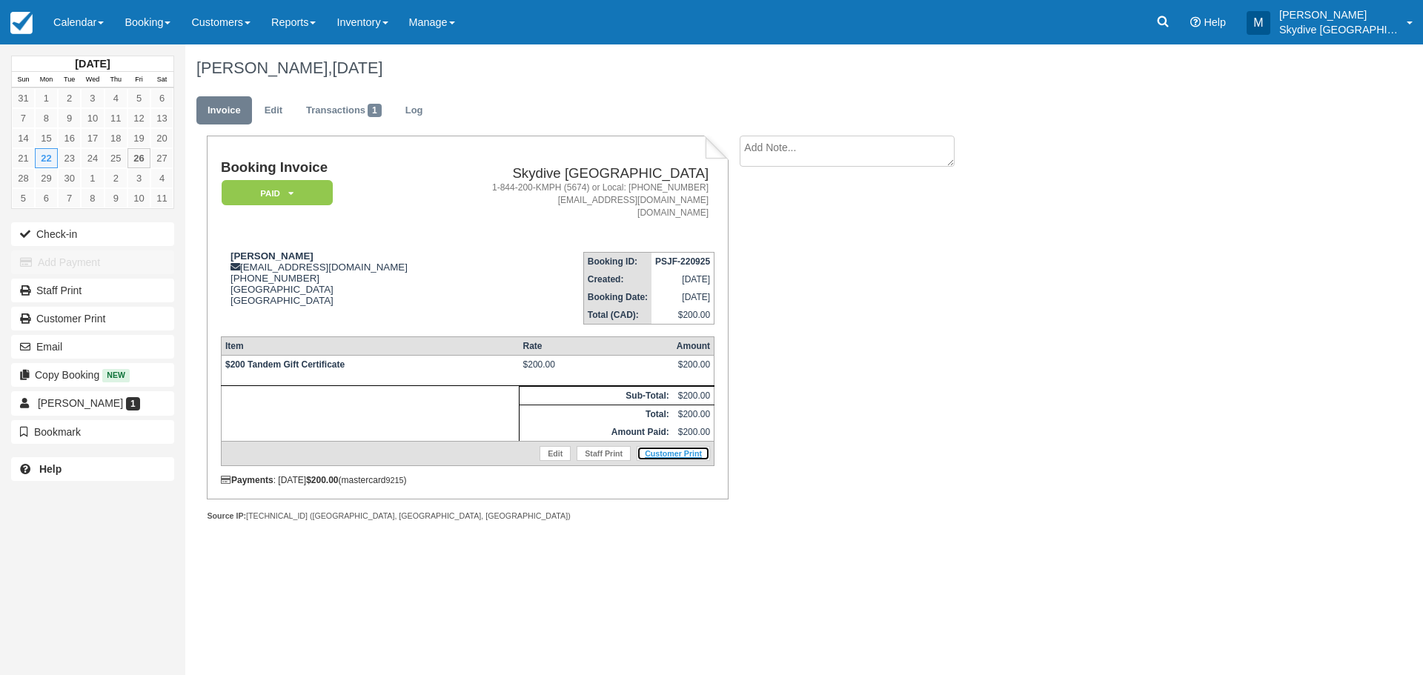
click at [655, 454] on link "Customer Print" at bounding box center [673, 453] width 73 height 15
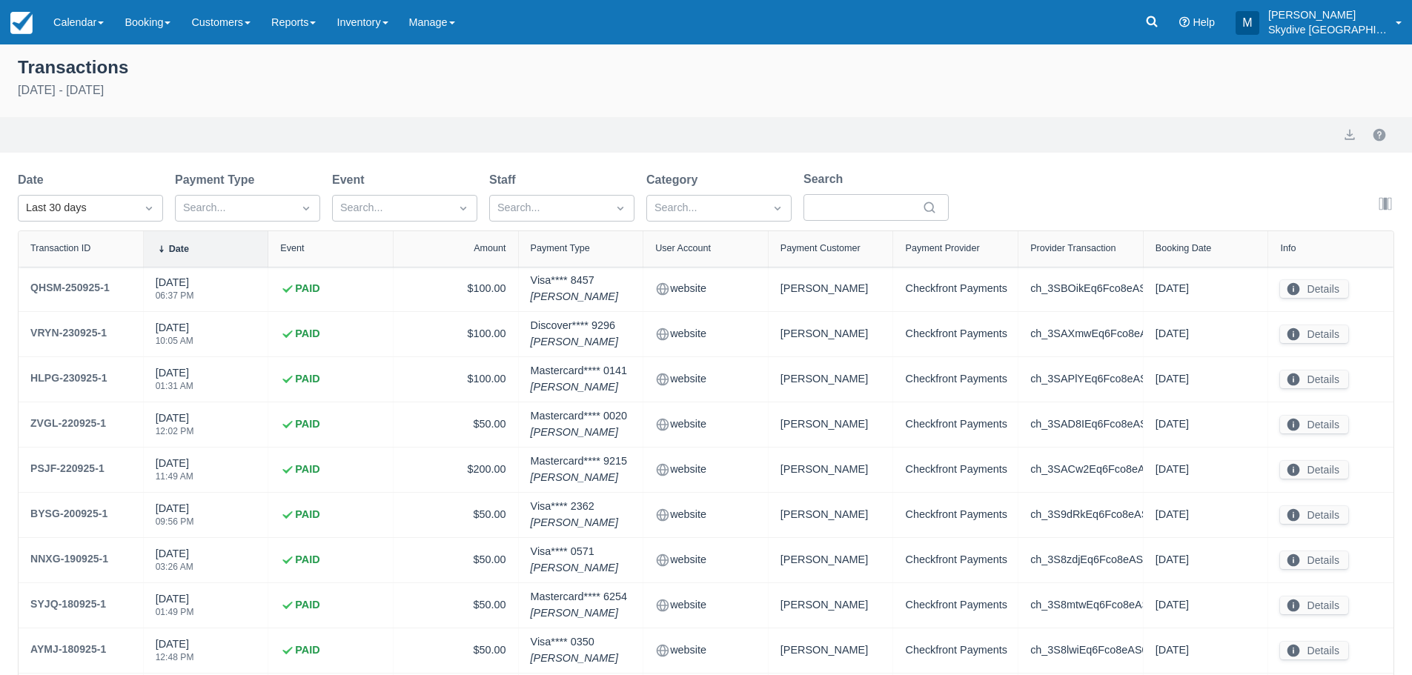
select select "10"
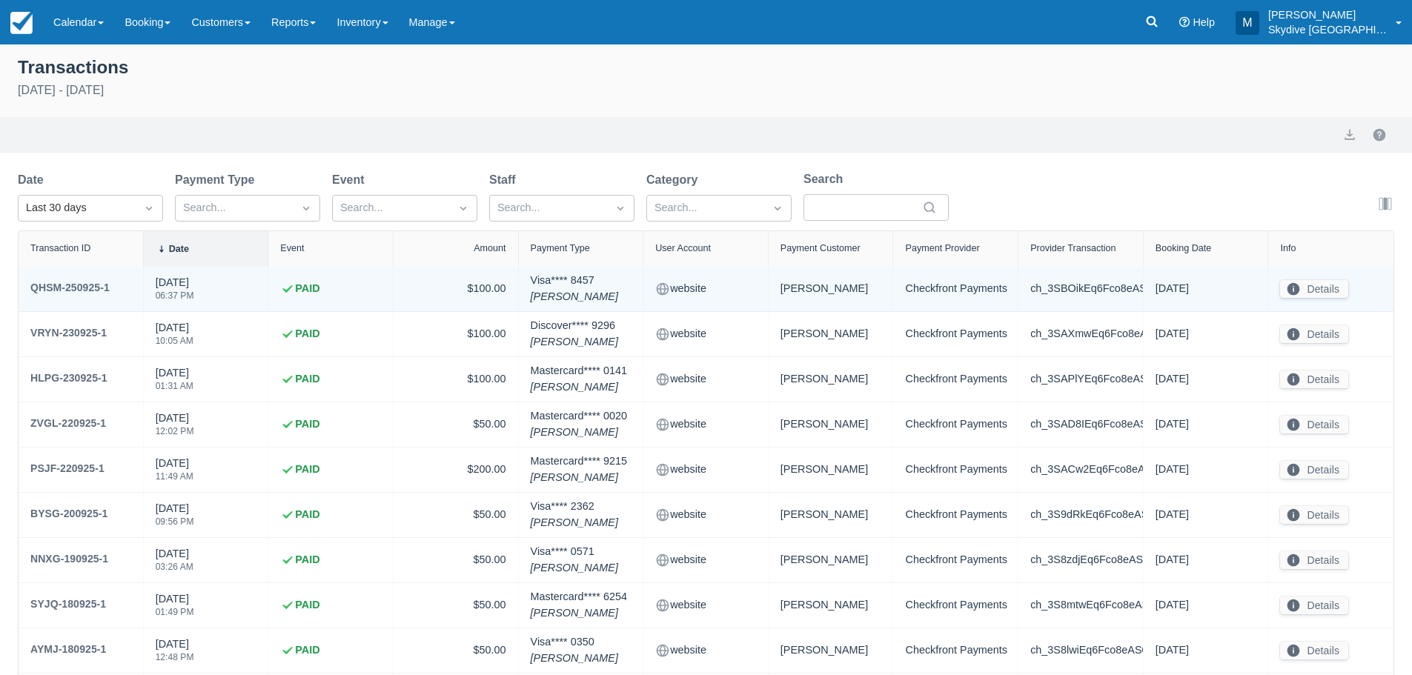
scroll to position [124, 0]
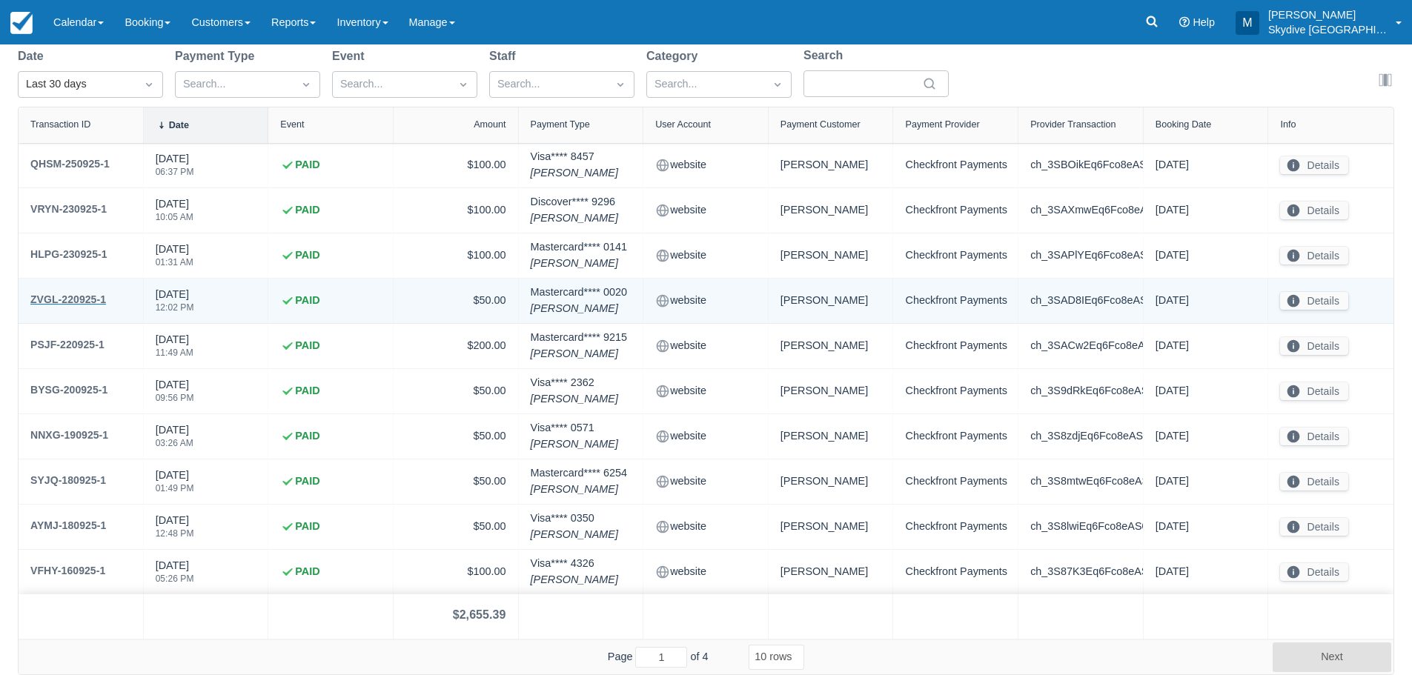
click at [62, 301] on div "ZVGL-220925-1" at bounding box center [68, 300] width 76 height 18
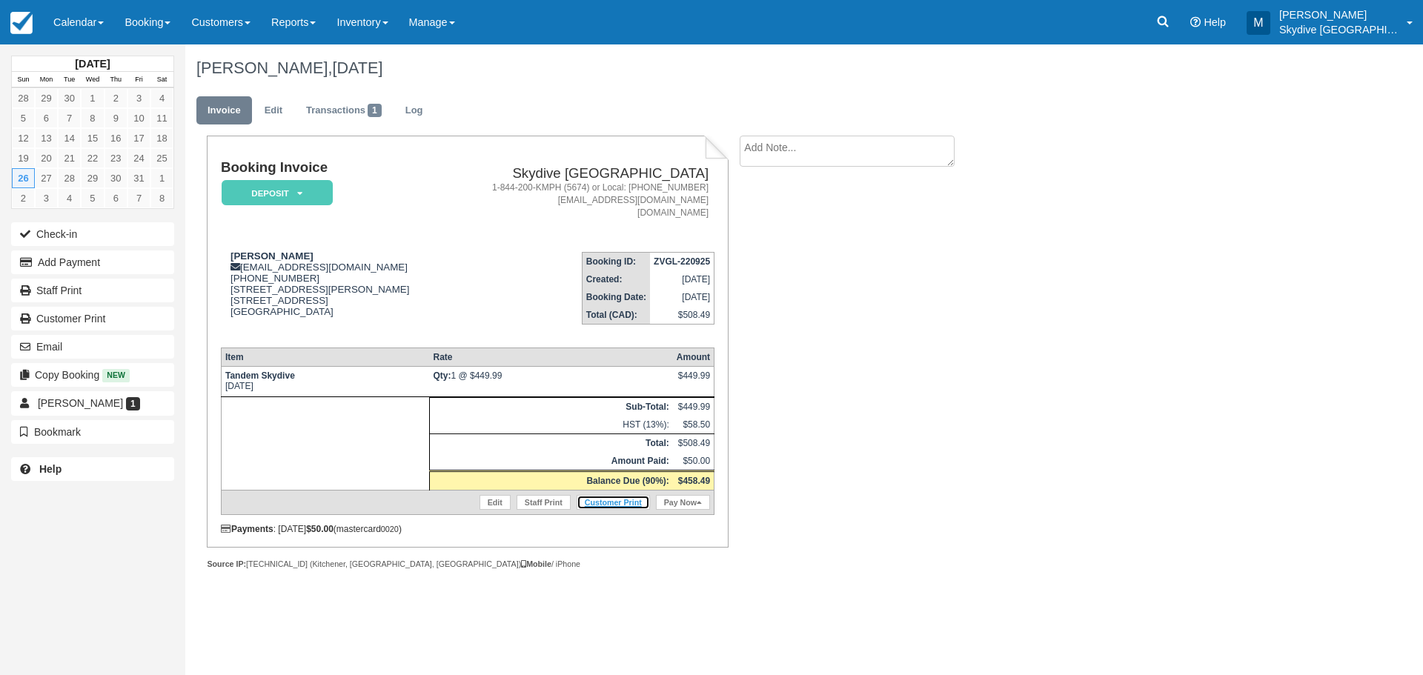
click at [619, 503] on link "Customer Print" at bounding box center [613, 502] width 73 height 15
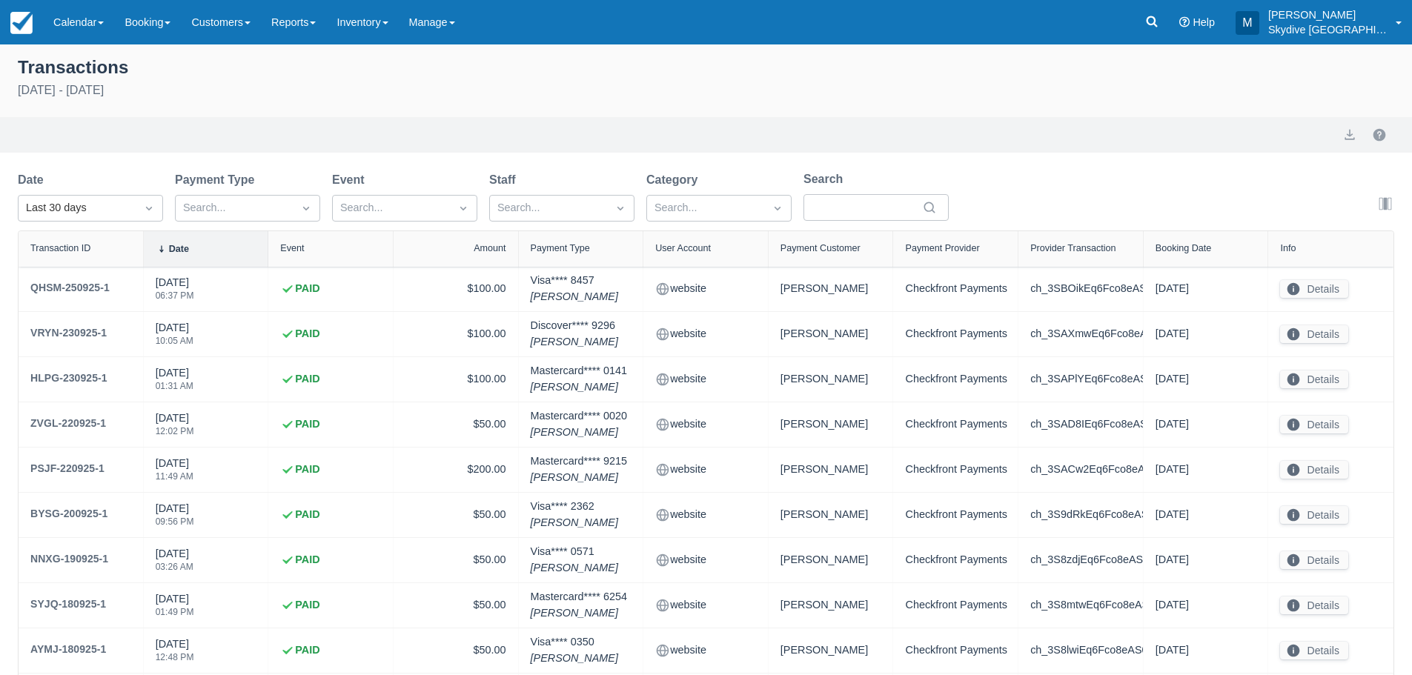
select select "10"
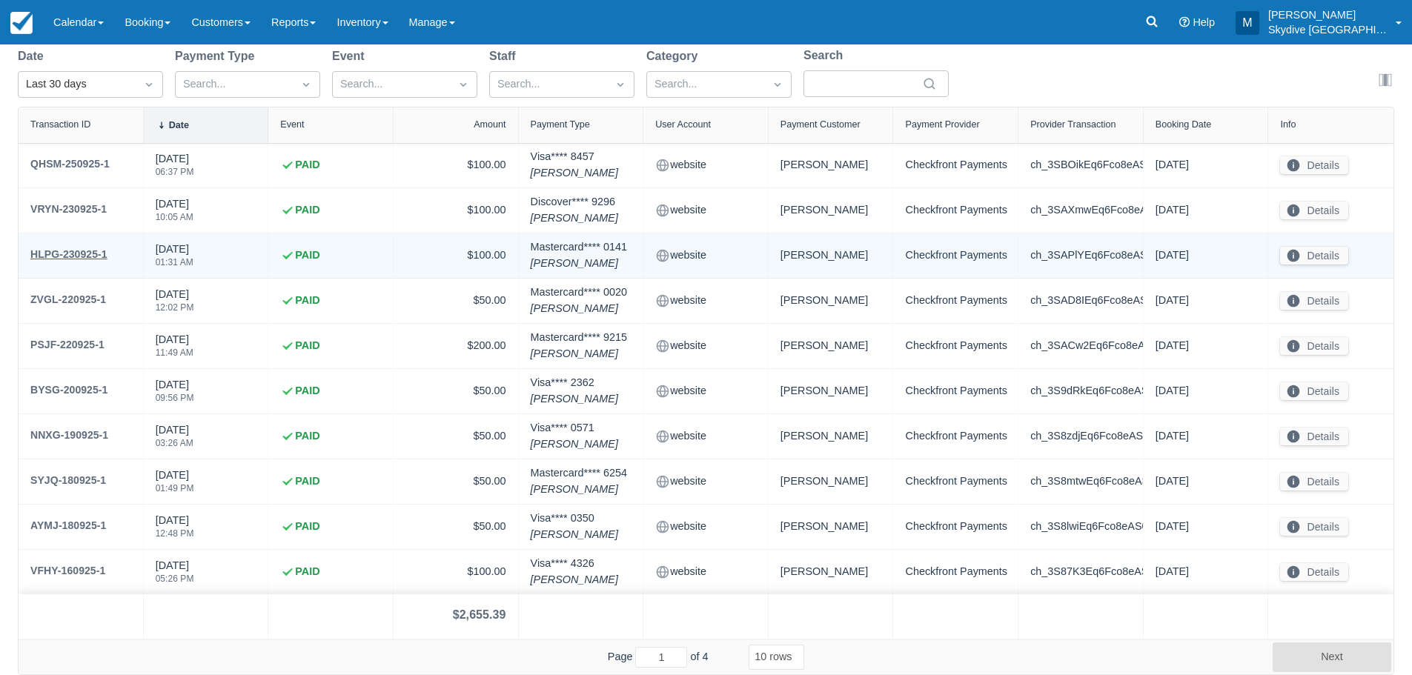
click at [72, 252] on div "HLPG-230925-1" at bounding box center [68, 254] width 77 height 18
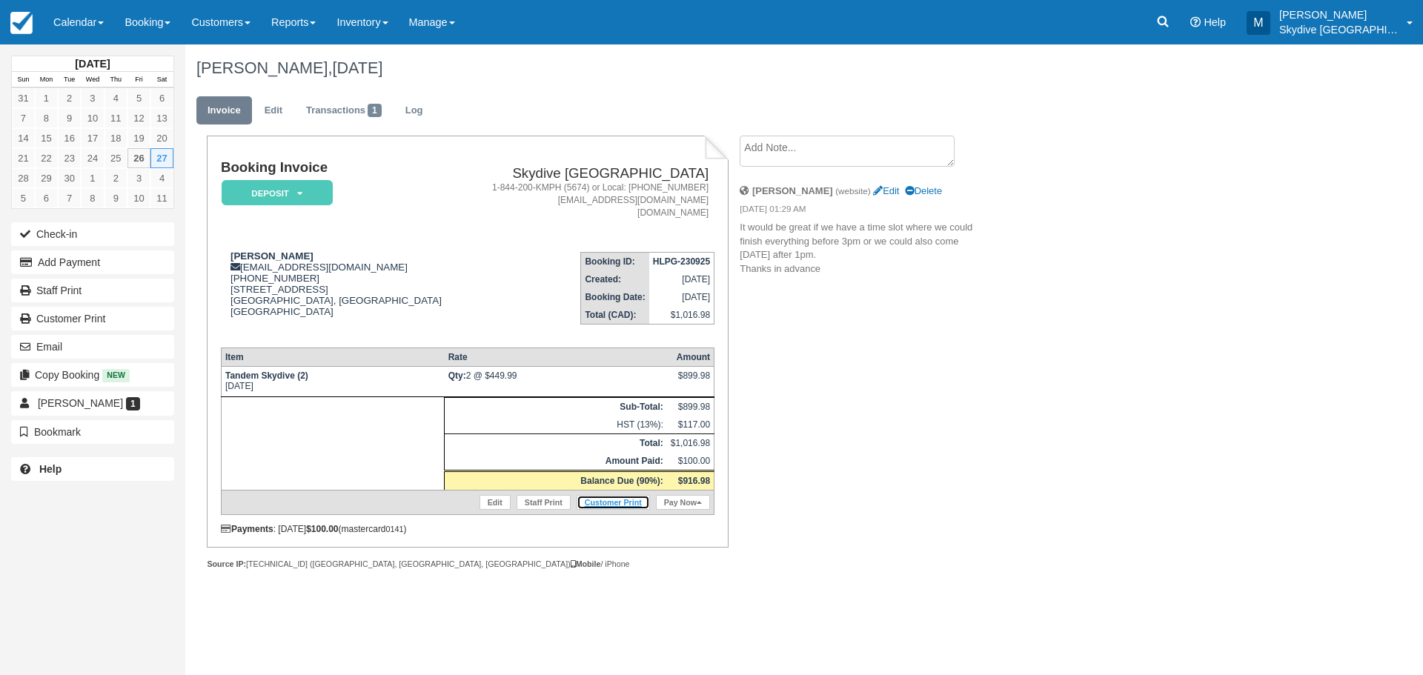
click at [611, 502] on link "Customer Print" at bounding box center [613, 502] width 73 height 15
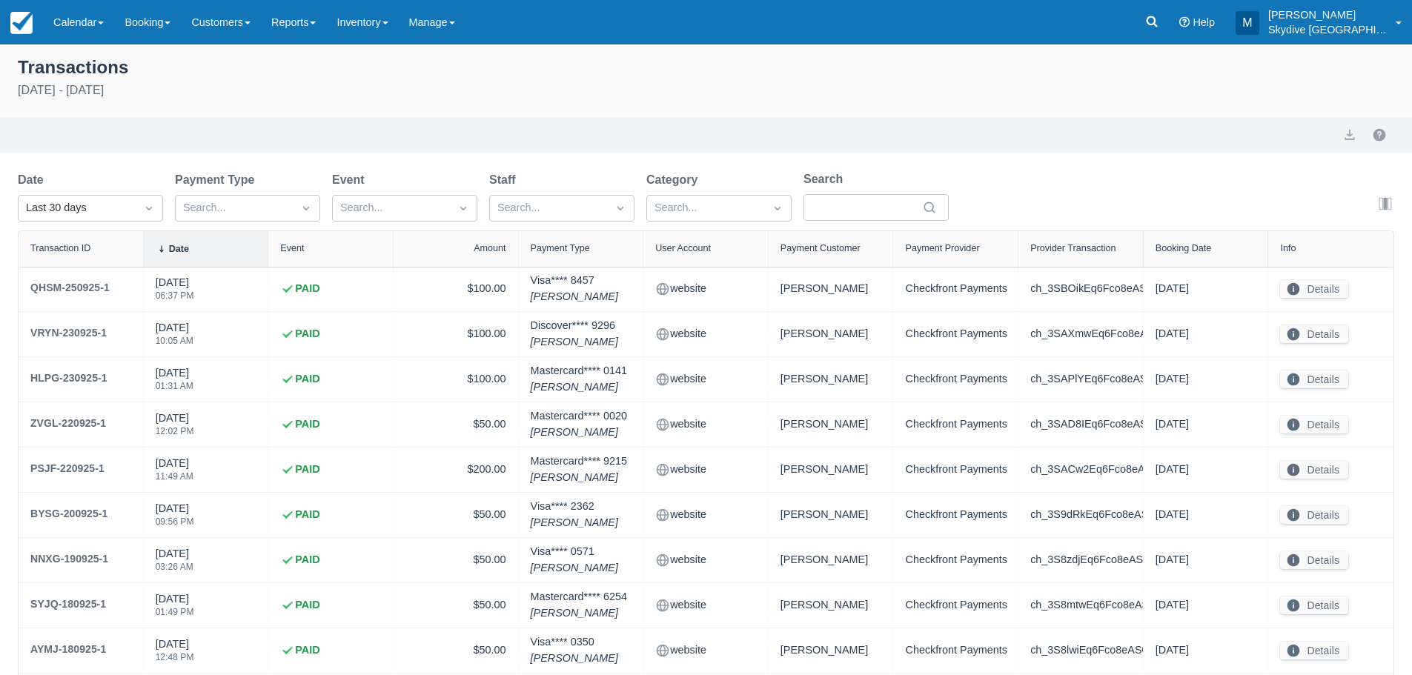
select select "10"
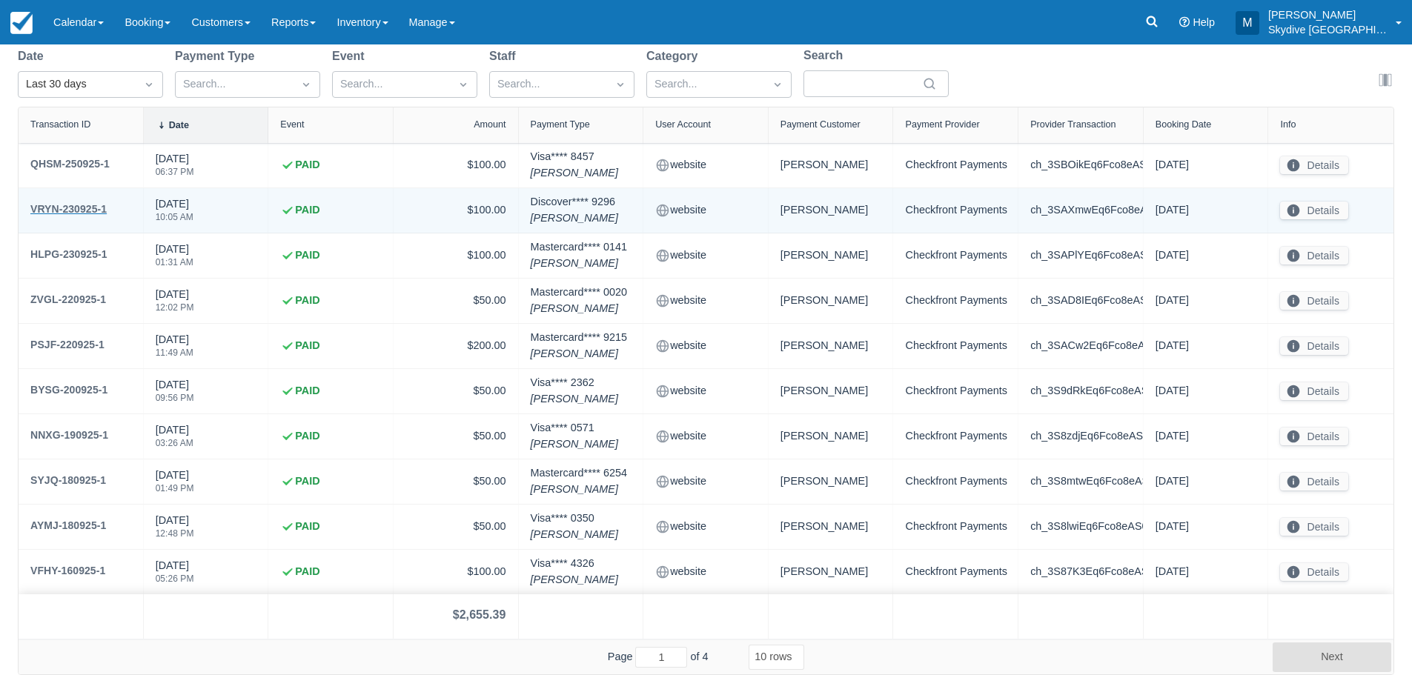
click at [90, 207] on div "VRYN-230925-1" at bounding box center [68, 209] width 76 height 18
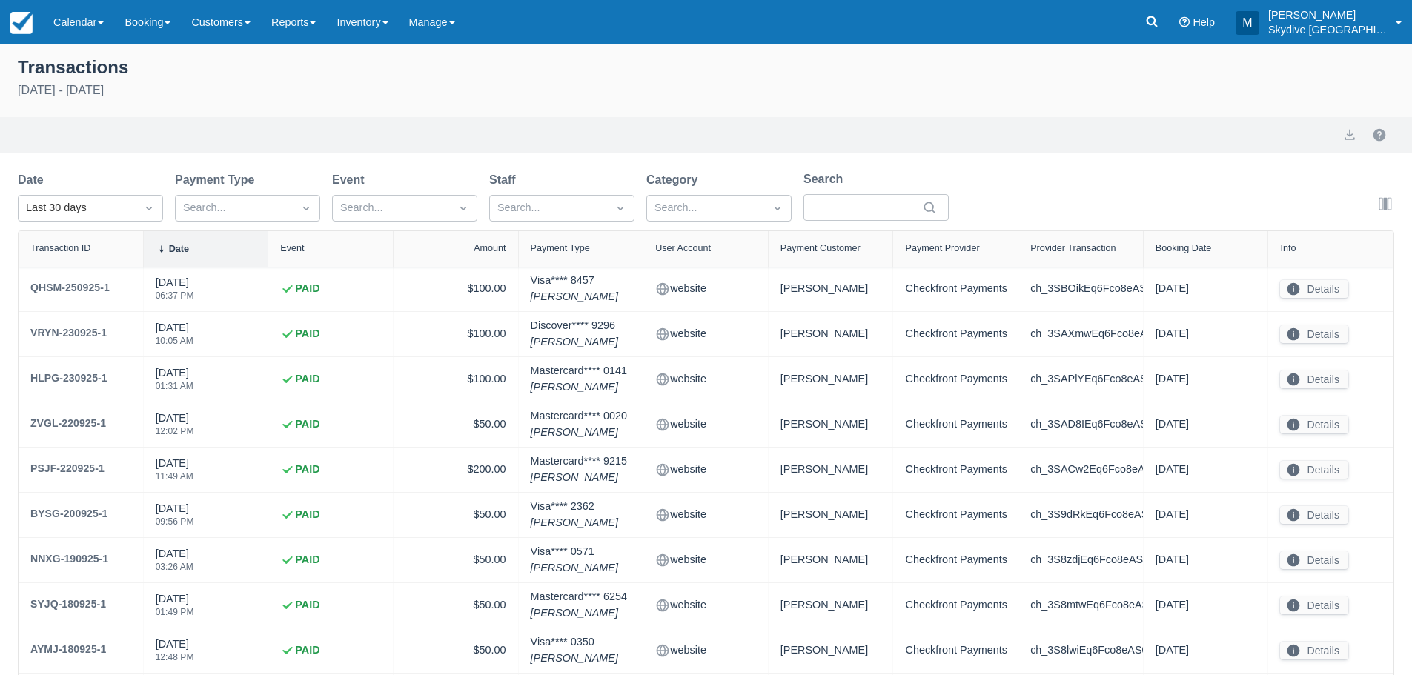
select select "10"
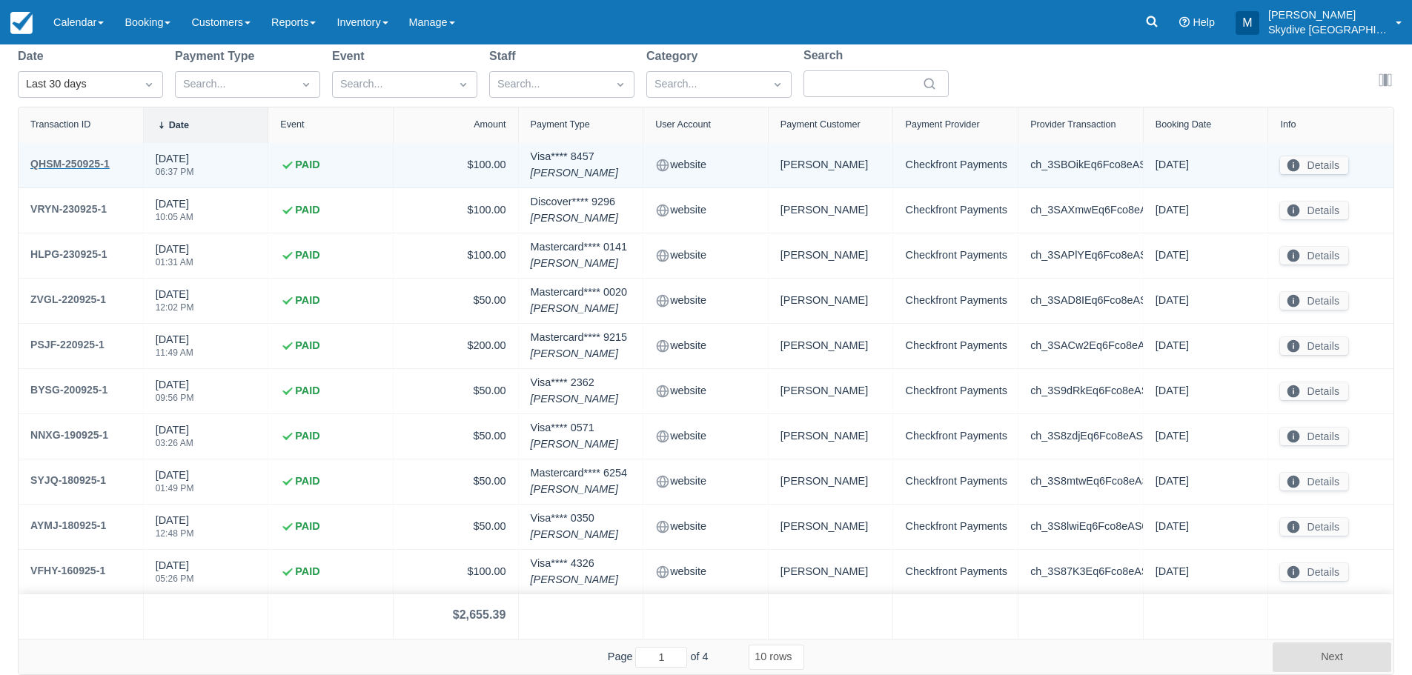
click at [71, 162] on div "QHSM-250925-1" at bounding box center [69, 164] width 79 height 18
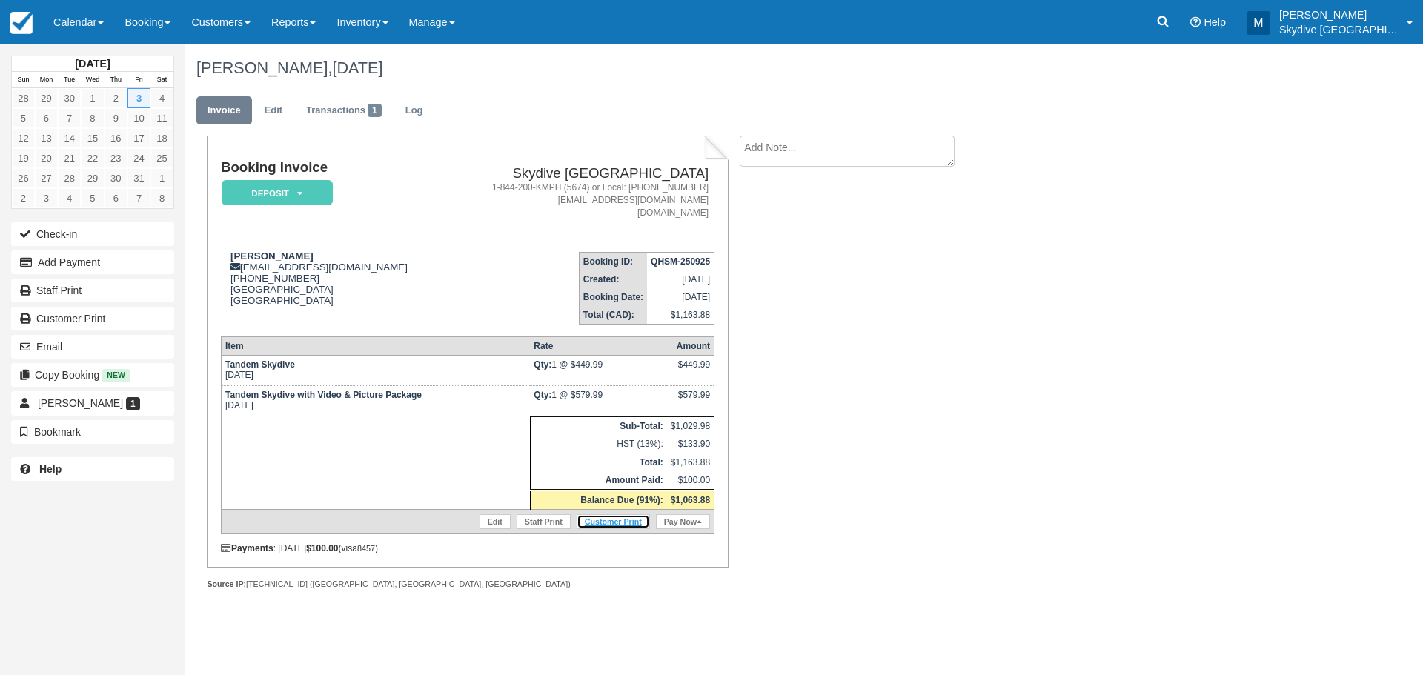
click at [615, 521] on link "Customer Print" at bounding box center [613, 521] width 73 height 15
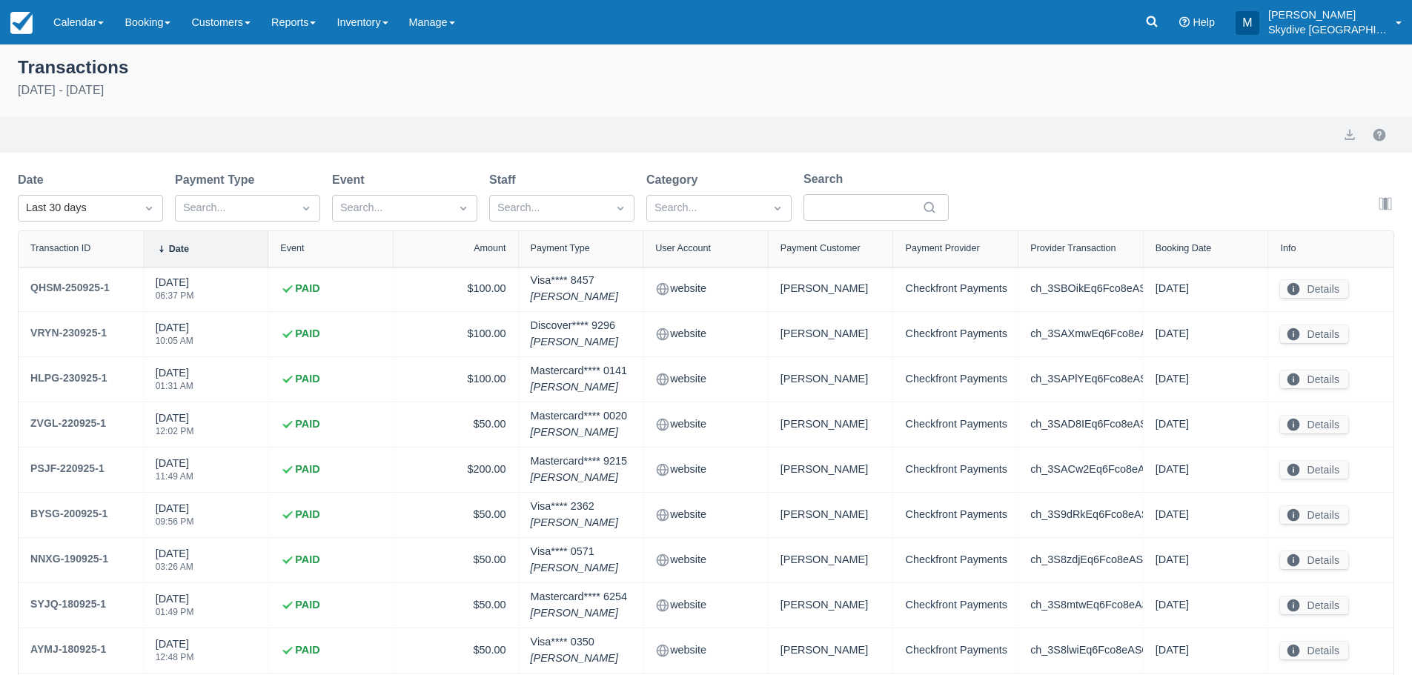
select select "10"
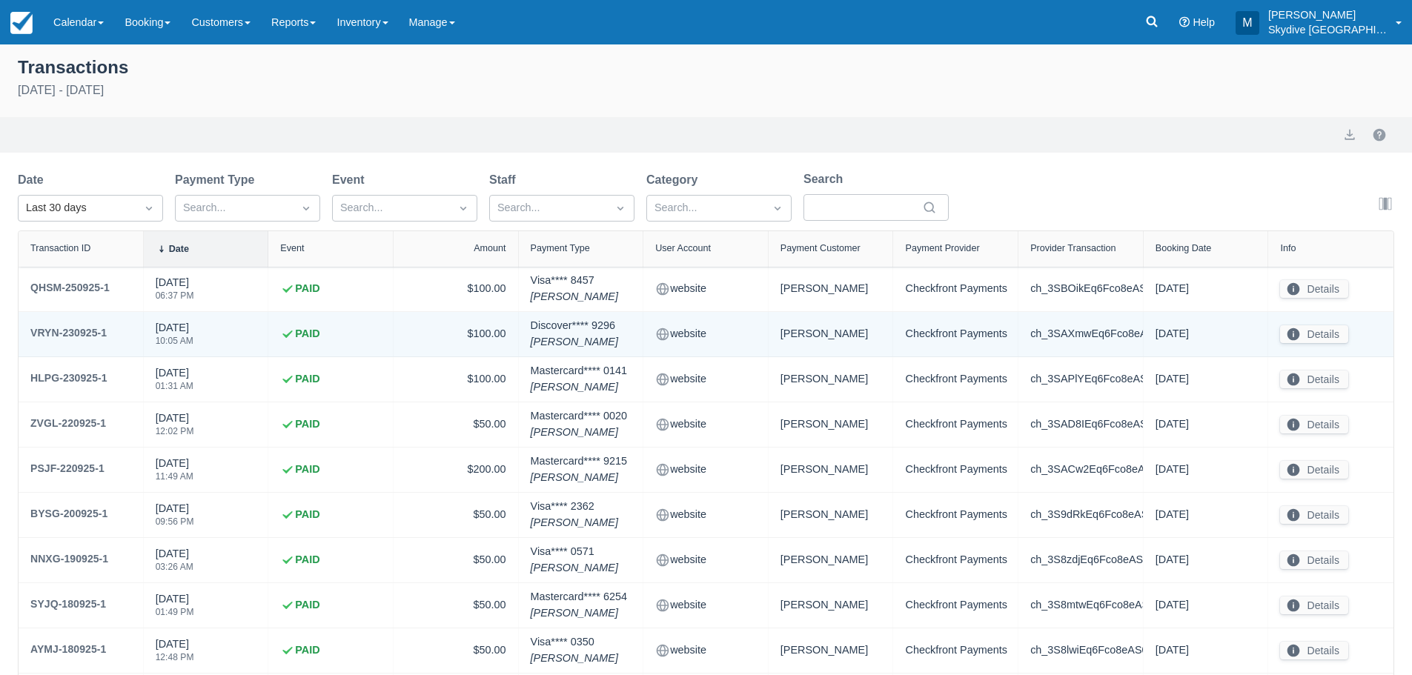
scroll to position [124, 0]
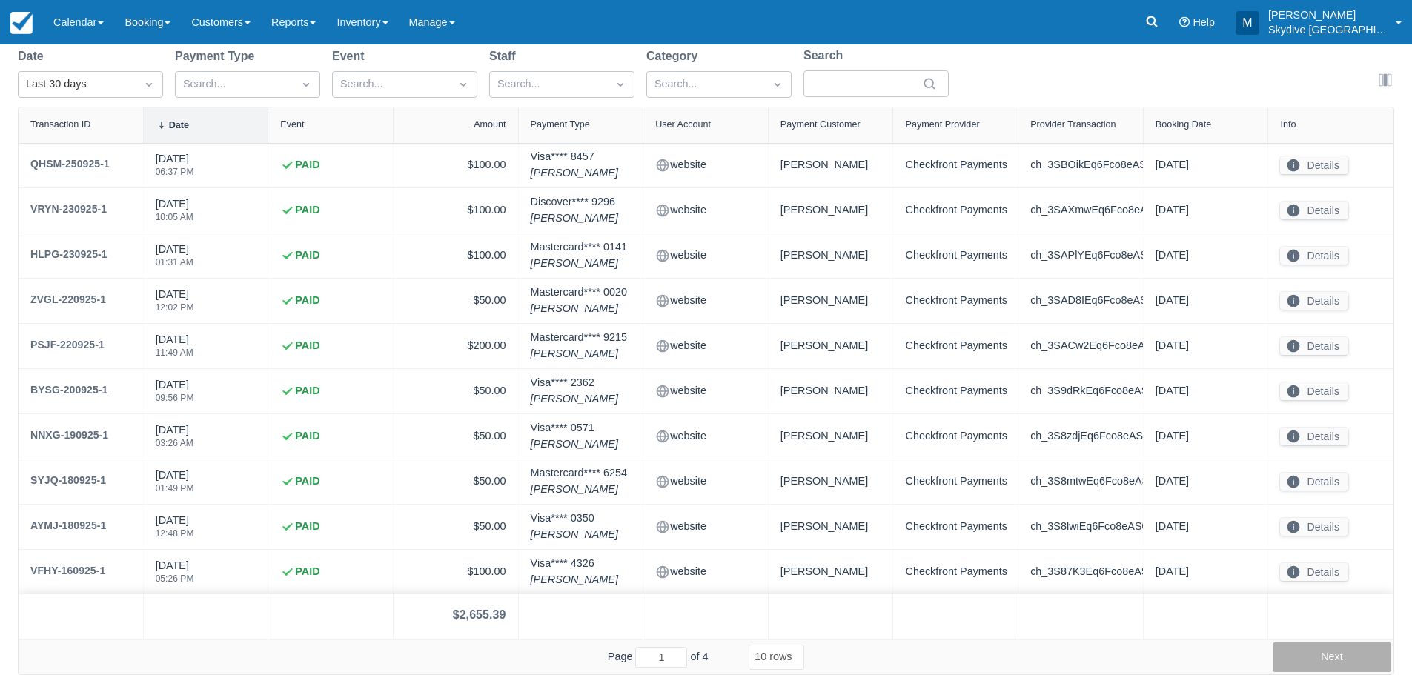
click at [1340, 654] on button "Next" at bounding box center [1332, 658] width 119 height 30
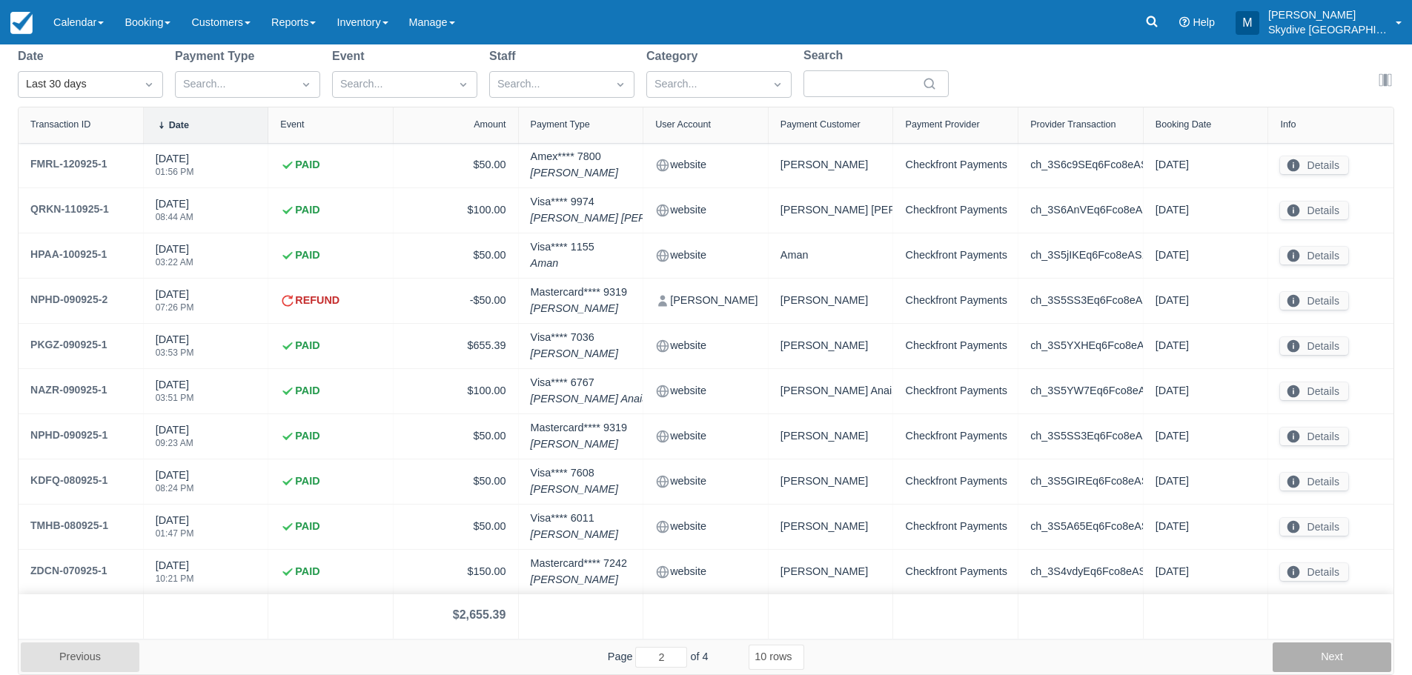
click at [1347, 656] on button "Next" at bounding box center [1332, 658] width 119 height 30
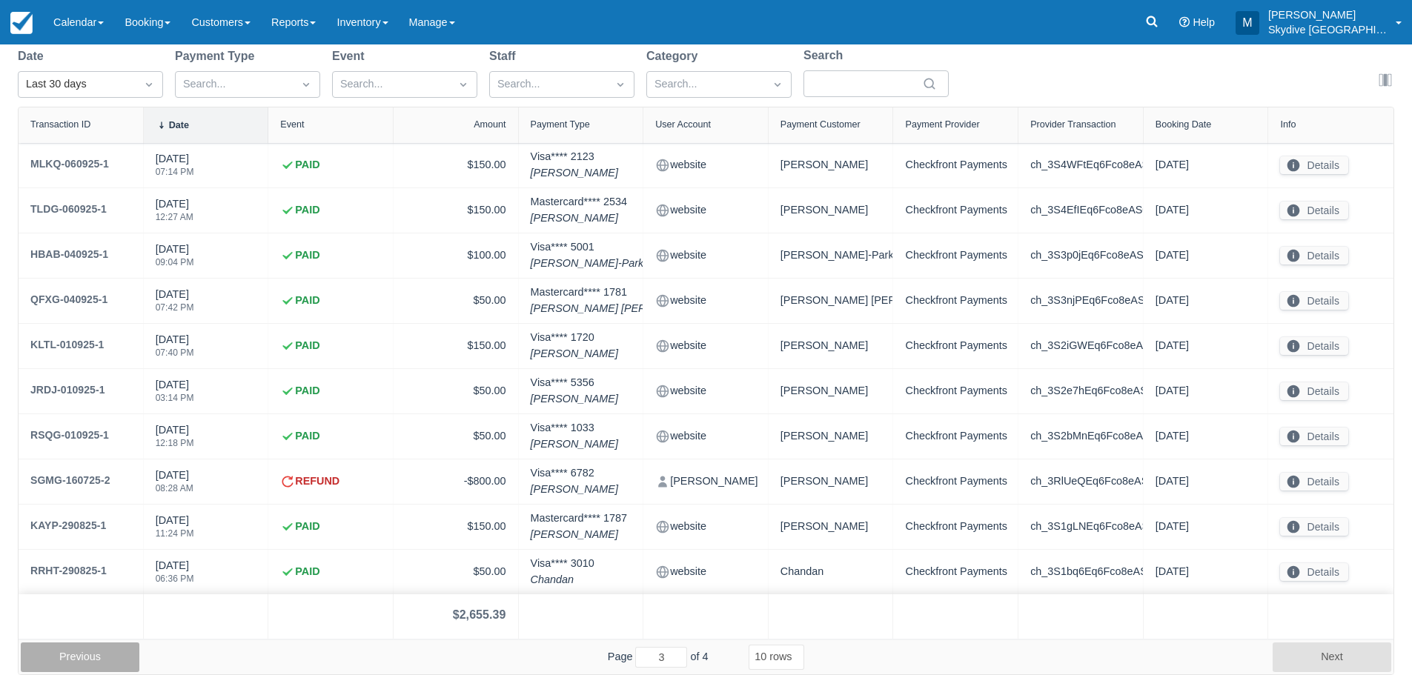
click at [90, 659] on button "Previous" at bounding box center [80, 658] width 119 height 30
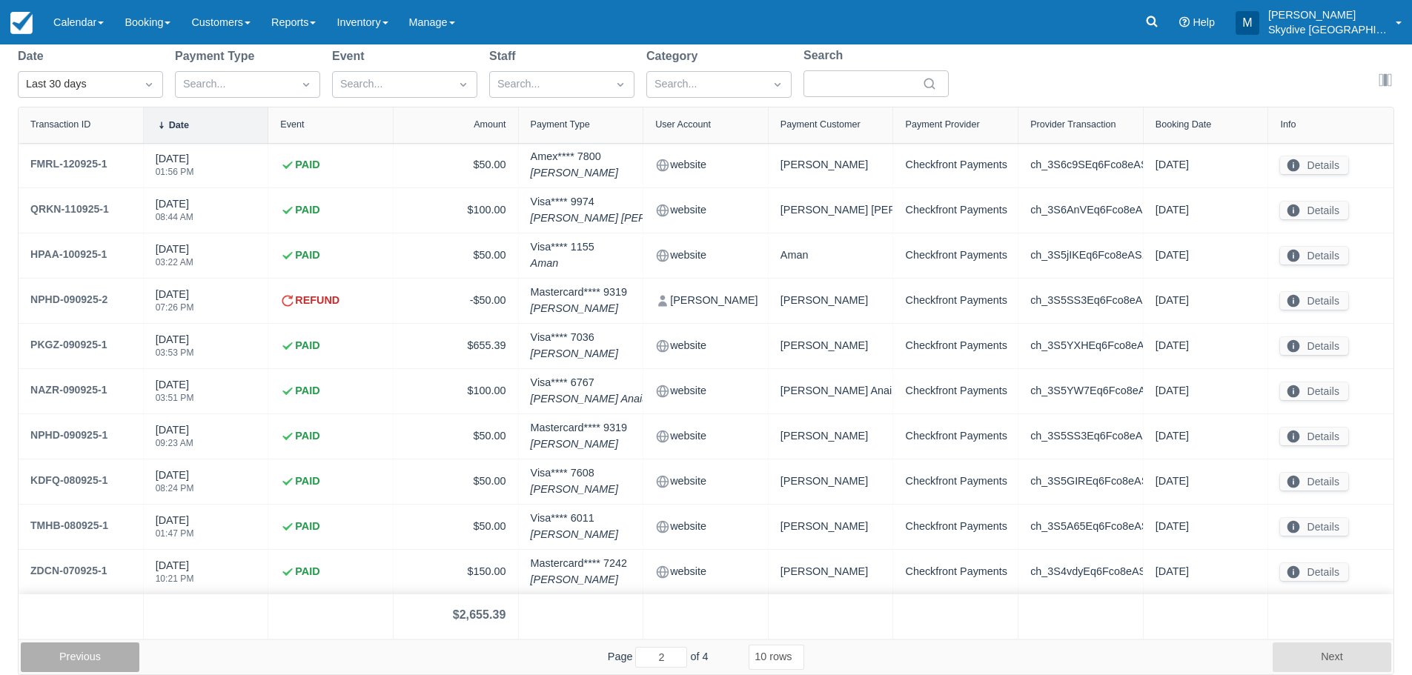
click at [90, 659] on button "Previous" at bounding box center [80, 658] width 119 height 30
type input "1"
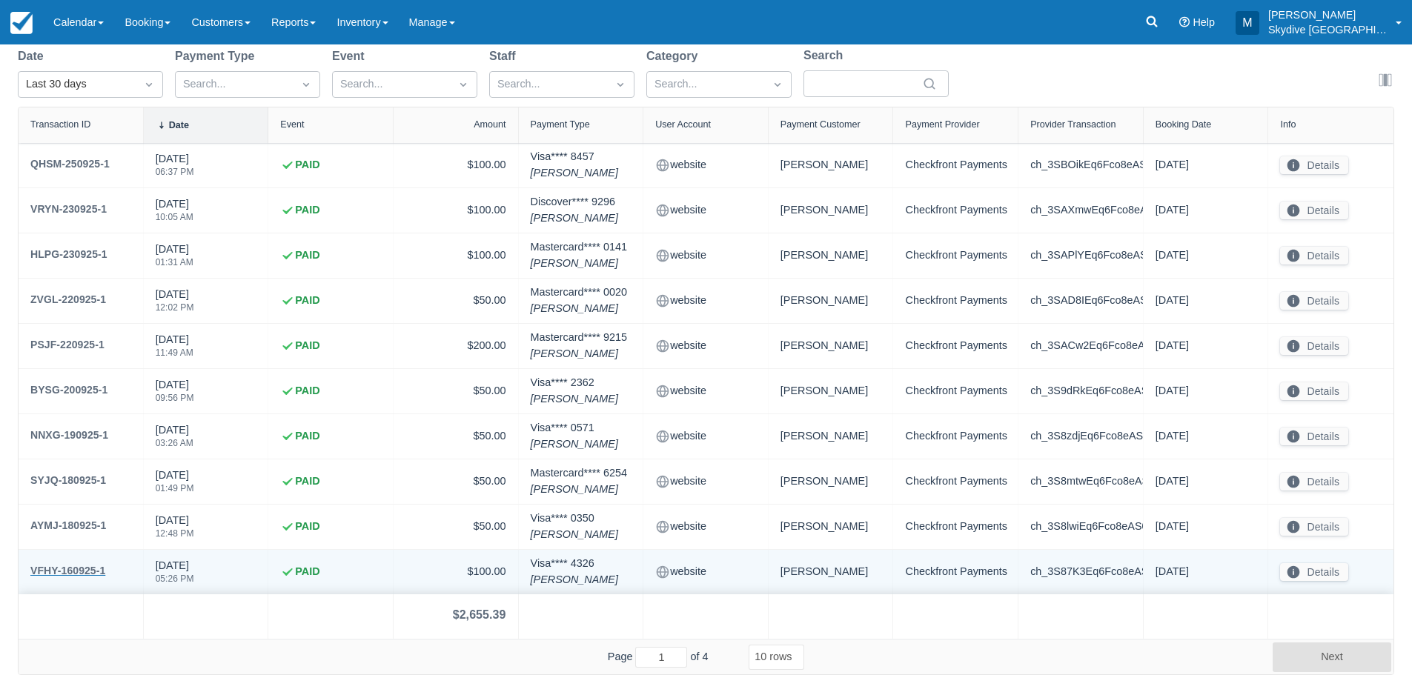
click at [79, 571] on div "VFHY-160925-1" at bounding box center [67, 571] width 75 height 18
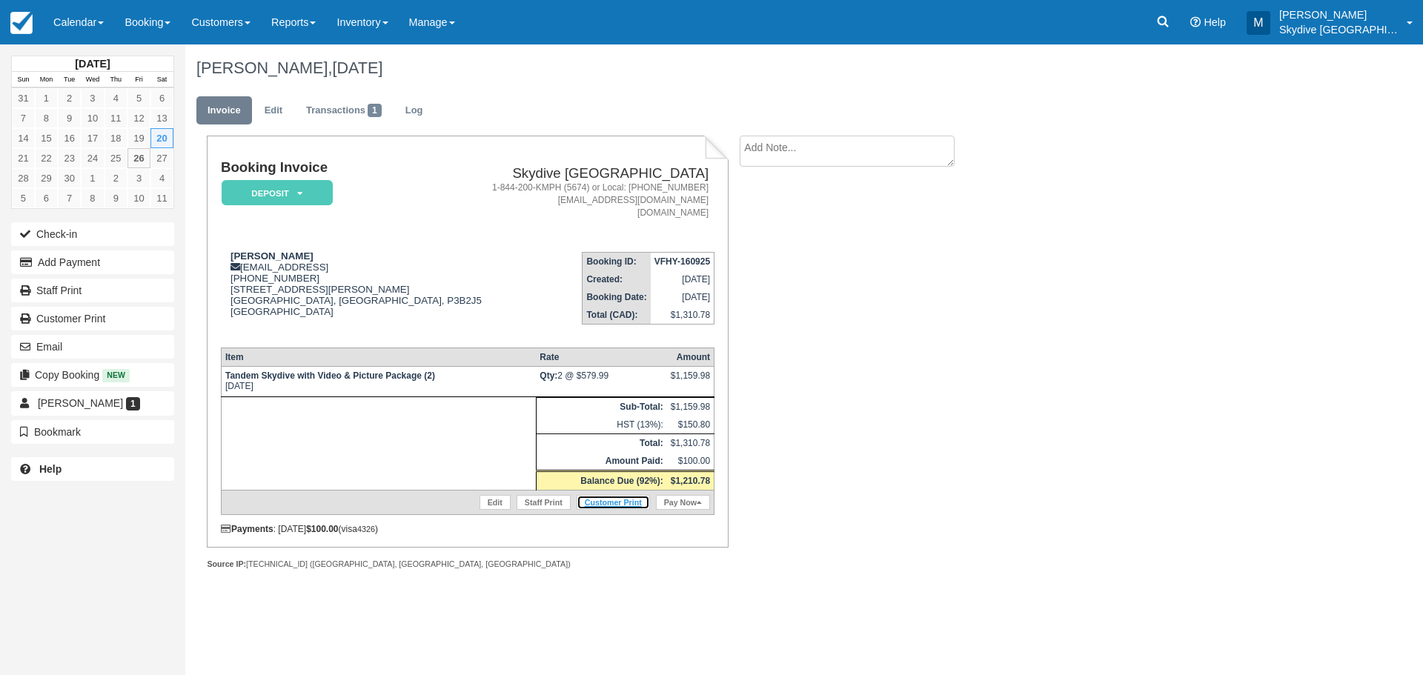
click at [611, 500] on link "Customer Print" at bounding box center [613, 502] width 73 height 15
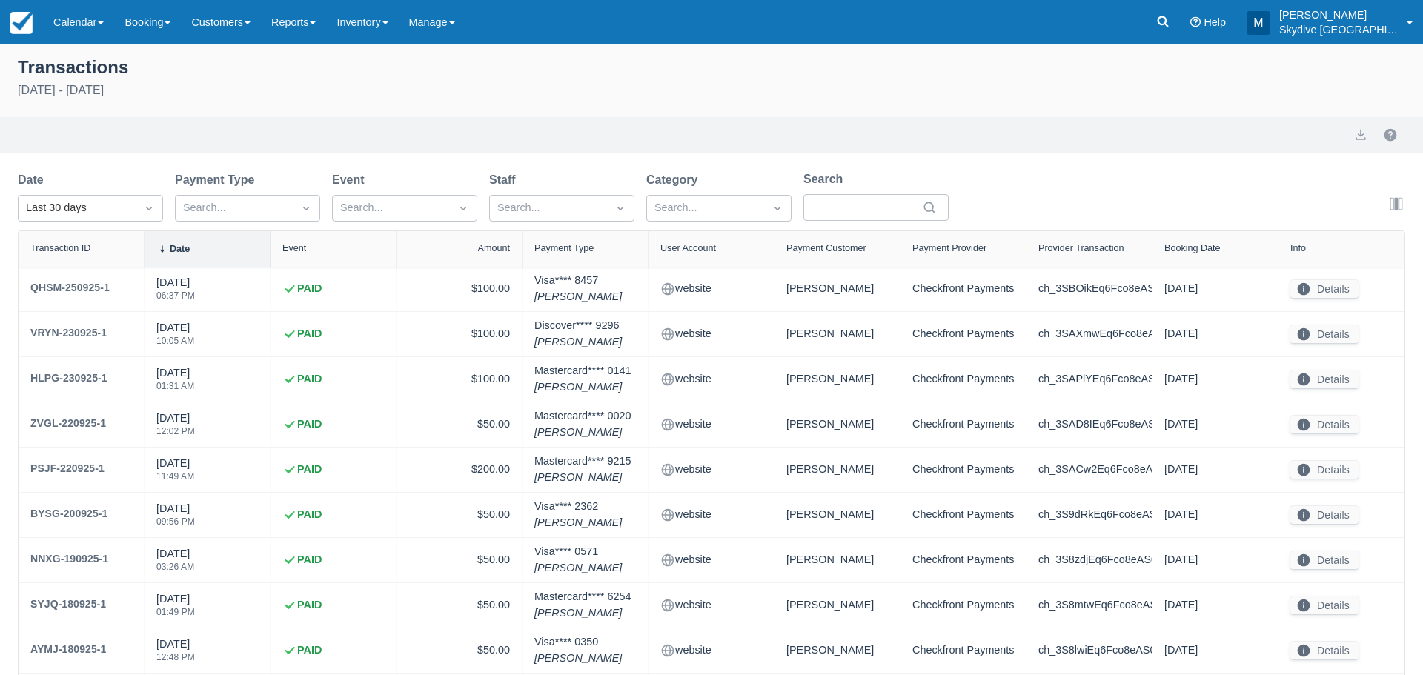
select select "10"
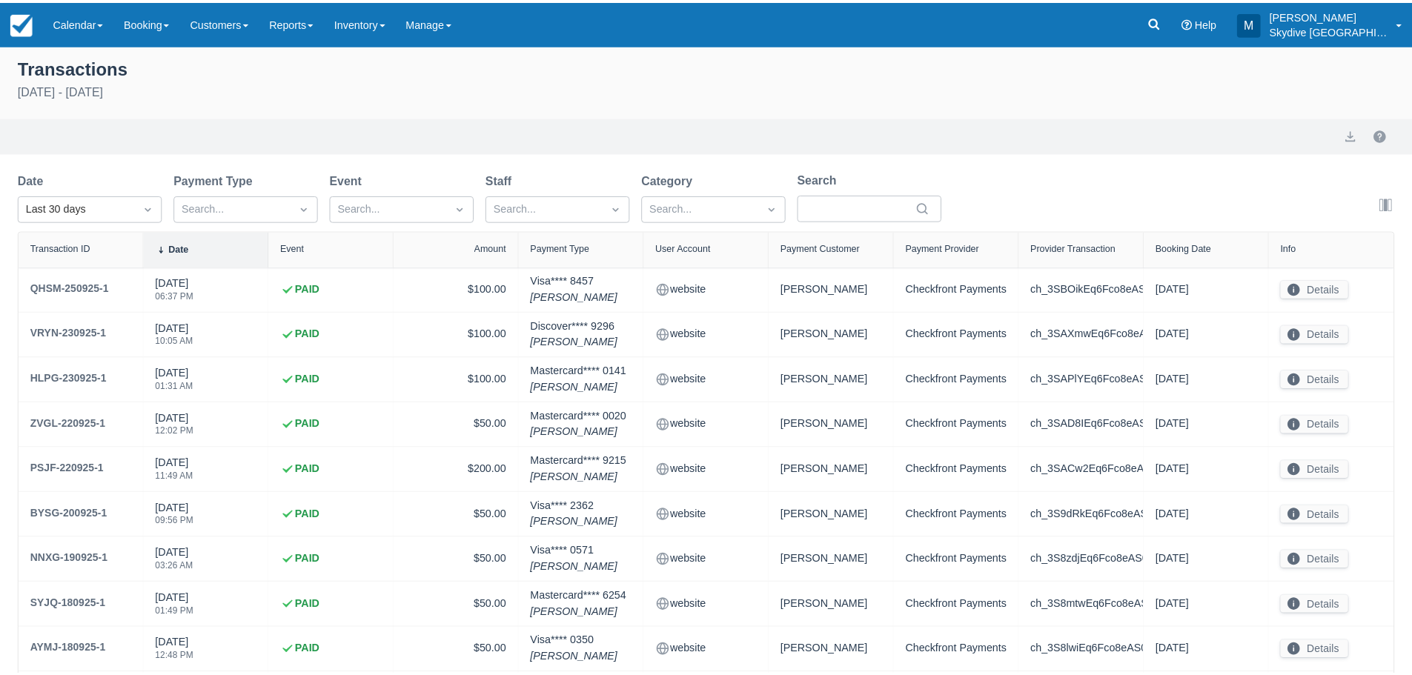
scroll to position [124, 0]
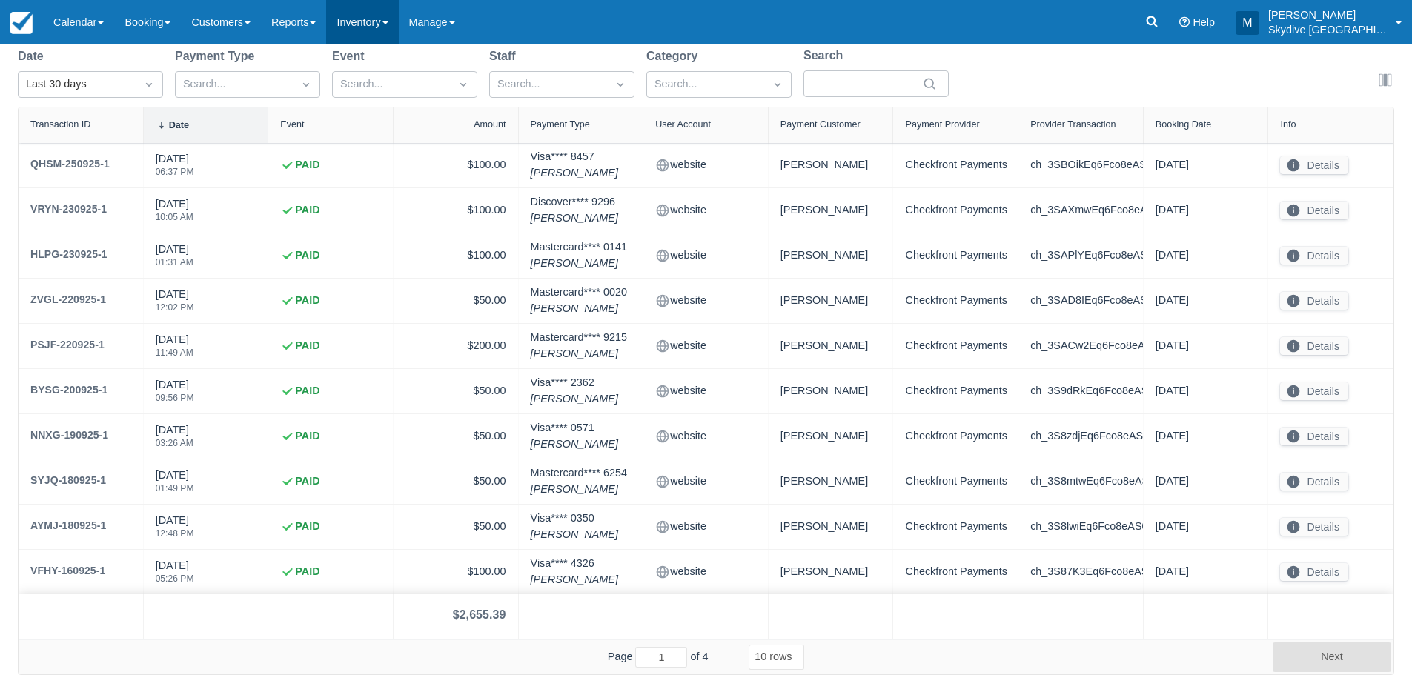
click at [398, 19] on link "Inventory" at bounding box center [362, 22] width 72 height 44
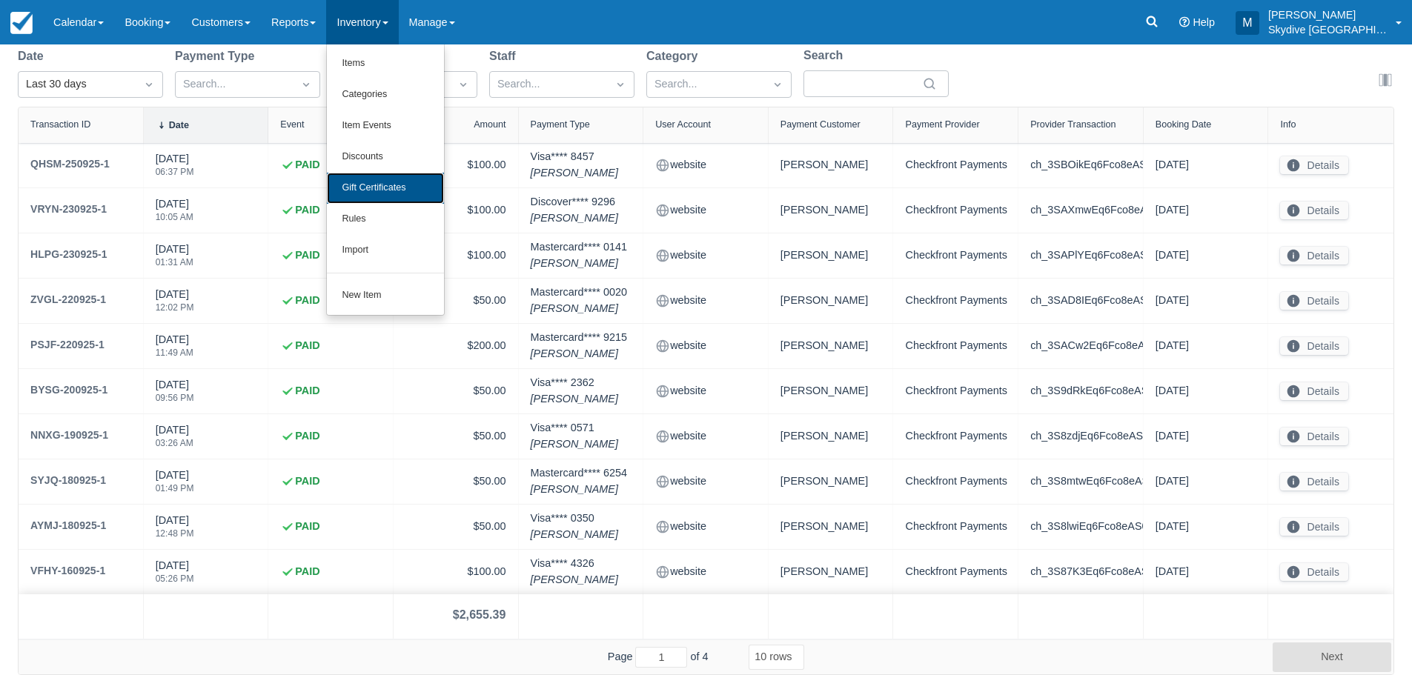
click at [378, 185] on link "Gift Certificates" at bounding box center [385, 188] width 117 height 31
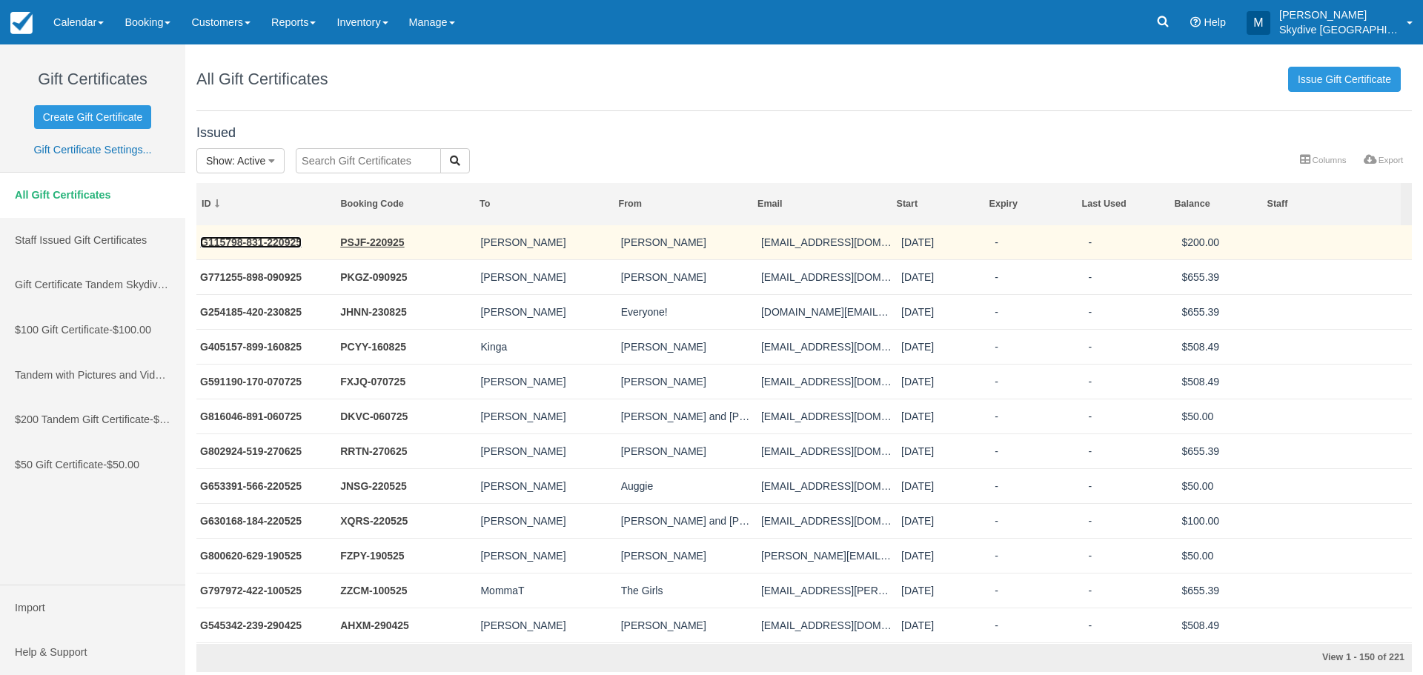
click at [263, 239] on link "G115798-831-220925" at bounding box center [251, 242] width 102 height 12
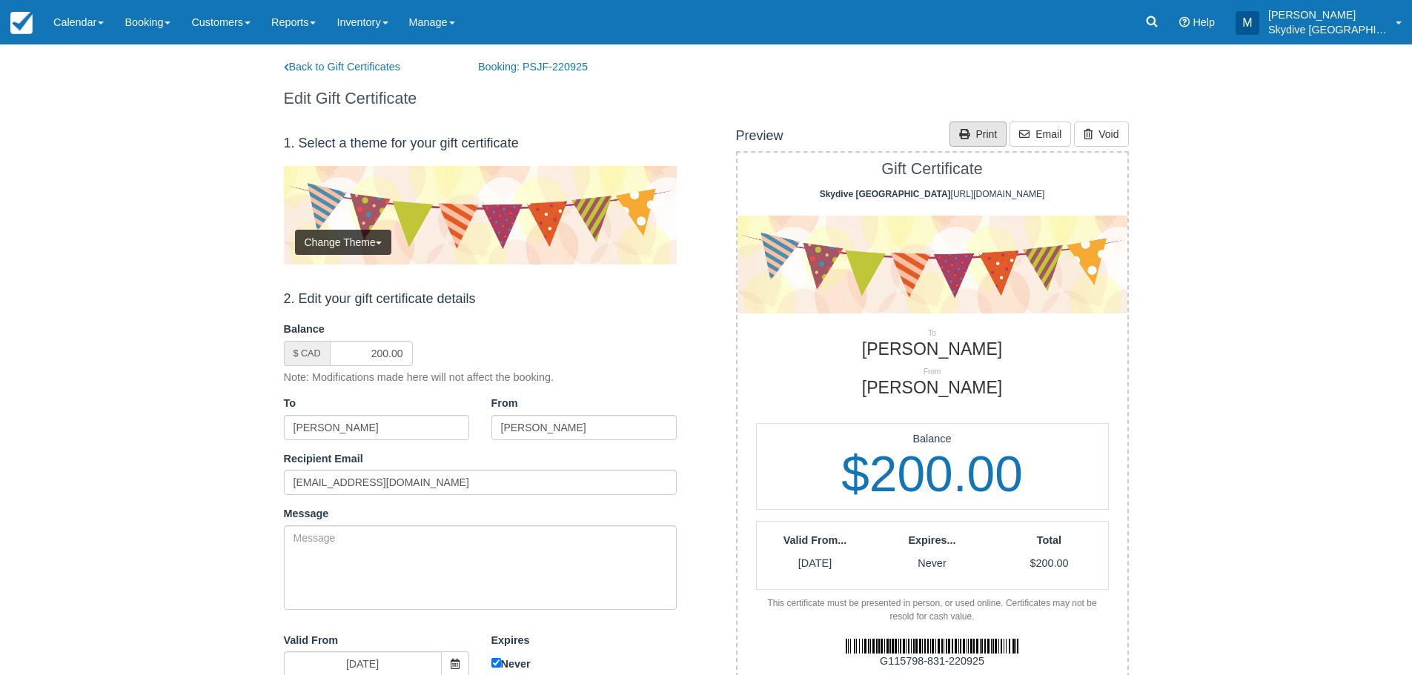
click at [990, 133] on link "Print" at bounding box center [978, 134] width 57 height 25
